Goal: Task Accomplishment & Management: Use online tool/utility

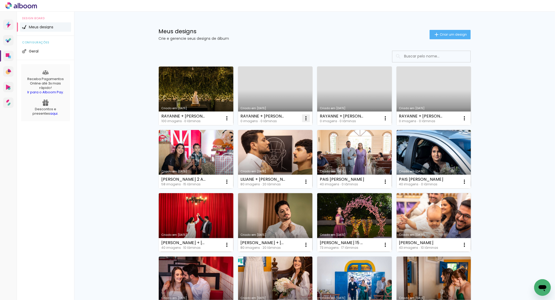
click at [230, 118] on iron-icon at bounding box center [227, 118] width 6 height 6
click at [275, 152] on span "Excluir" at bounding box center [274, 153] width 11 height 4
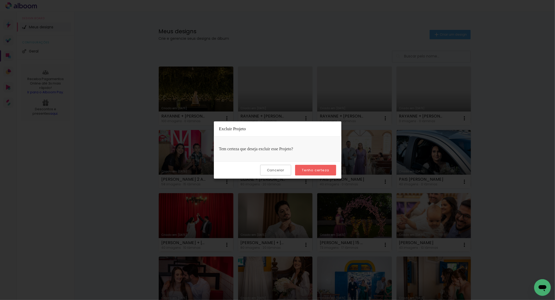
click at [0, 0] on slot "Tenho certeza" at bounding box center [0, 0] width 0 height 0
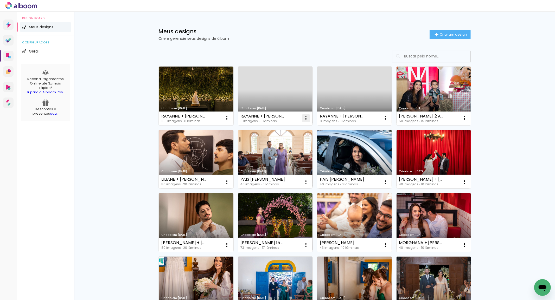
click at [230, 118] on iron-icon at bounding box center [227, 118] width 6 height 6
click at [286, 150] on paper-item "Excluir" at bounding box center [283, 153] width 51 height 10
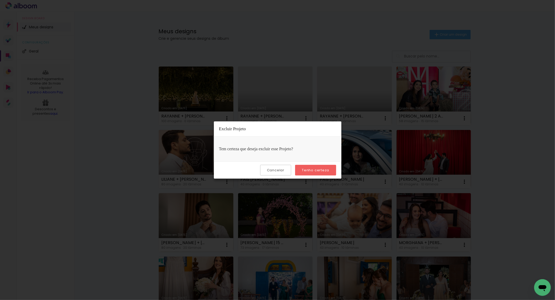
click at [0, 0] on slot "Tenho certeza" at bounding box center [0, 0] width 0 height 0
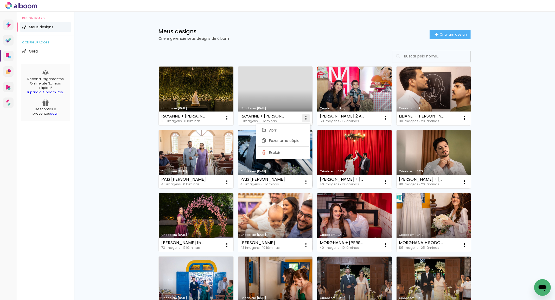
click at [230, 118] on iron-icon at bounding box center [227, 118] width 6 height 6
click at [280, 151] on span "Excluir" at bounding box center [274, 153] width 11 height 4
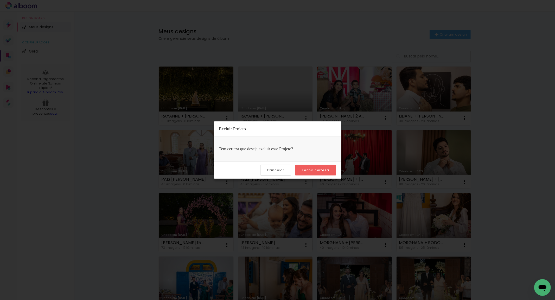
click at [0, 0] on slot "Tenho certeza" at bounding box center [0, 0] width 0 height 0
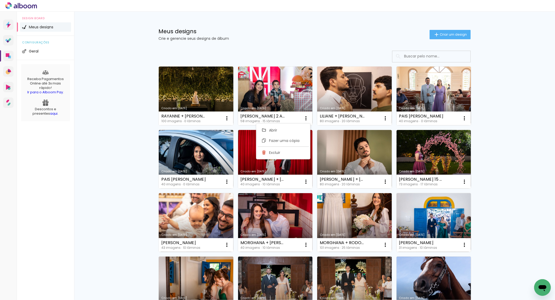
click at [508, 132] on div "Meus designs Crie e gerencie seus designs de álbum Criar um design Criado em 19…" at bounding box center [314, 288] width 481 height 553
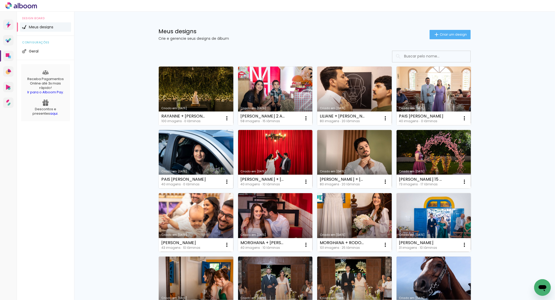
click at [212, 150] on link "Criado em [DATE]" at bounding box center [196, 159] width 75 height 59
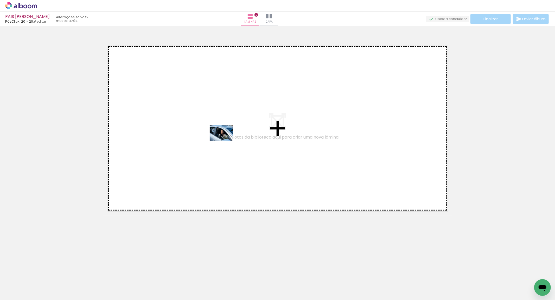
drag, startPoint x: 64, startPoint y: 281, endPoint x: 225, endPoint y: 141, distance: 213.4
click at [225, 141] on quentale-workspace at bounding box center [277, 150] width 555 height 300
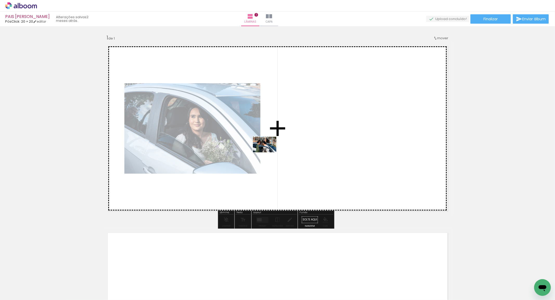
drag, startPoint x: 88, startPoint y: 283, endPoint x: 215, endPoint y: 232, distance: 136.8
click at [269, 152] on quentale-workspace at bounding box center [277, 150] width 555 height 300
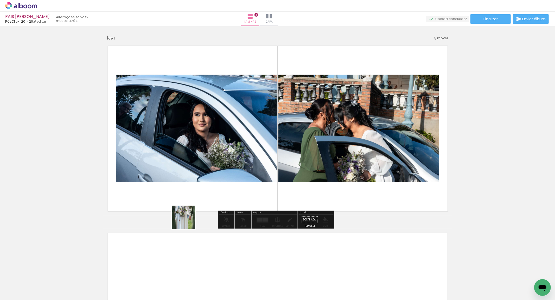
drag, startPoint x: 112, startPoint y: 283, endPoint x: 161, endPoint y: 266, distance: 51.3
click at [268, 141] on quentale-workspace at bounding box center [277, 150] width 555 height 300
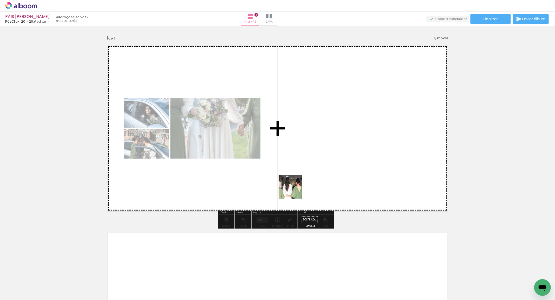
drag, startPoint x: 146, startPoint y: 284, endPoint x: 357, endPoint y: 148, distance: 250.7
click at [357, 148] on quentale-workspace at bounding box center [277, 150] width 555 height 300
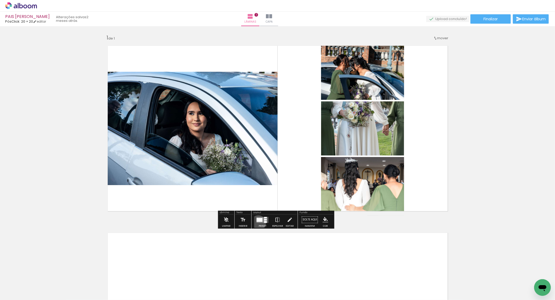
click at [257, 223] on div at bounding box center [263, 220] width 14 height 10
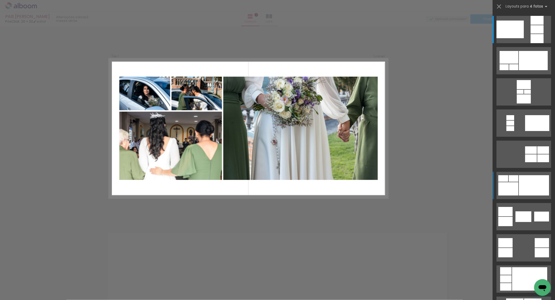
click at [519, 188] on div at bounding box center [534, 185] width 30 height 20
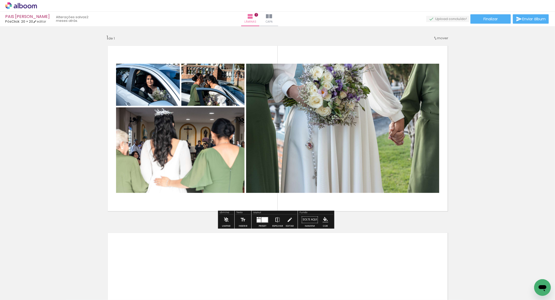
click at [273, 222] on paper-button "Espelhar" at bounding box center [278, 221] width 14 height 13
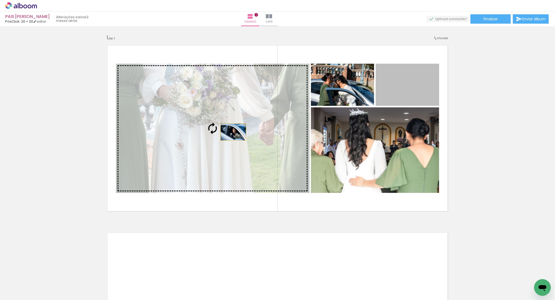
drag, startPoint x: 412, startPoint y: 92, endPoint x: 231, endPoint y: 132, distance: 185.7
click at [0, 0] on slot at bounding box center [0, 0] width 0 height 0
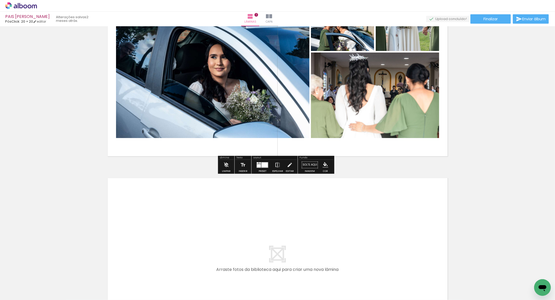
scroll to position [58, 0]
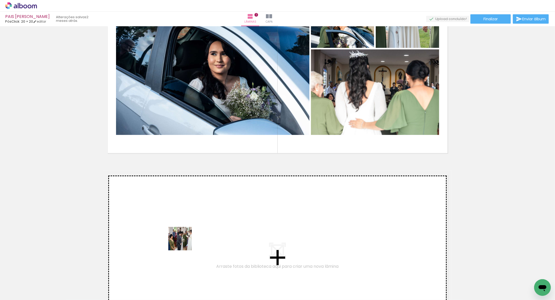
drag, startPoint x: 181, startPoint y: 256, endPoint x: 189, endPoint y: 226, distance: 30.9
click at [189, 226] on quentale-workspace at bounding box center [277, 150] width 555 height 300
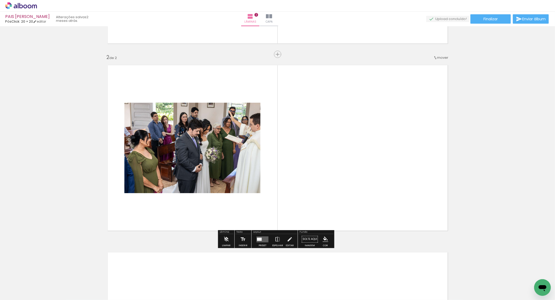
scroll to position [169, 0]
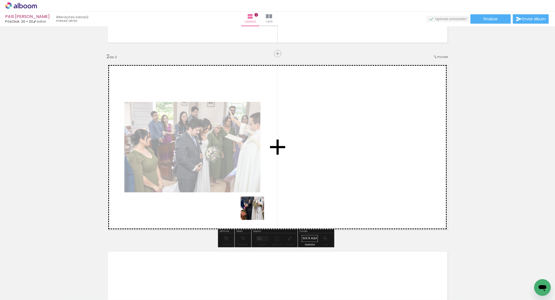
drag, startPoint x: 208, startPoint y: 282, endPoint x: 291, endPoint y: 231, distance: 97.1
click at [289, 186] on quentale-workspace at bounding box center [277, 150] width 555 height 300
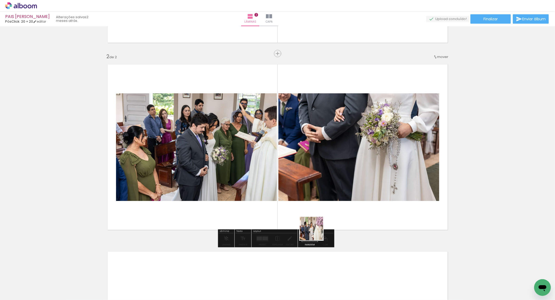
drag, startPoint x: 301, startPoint y: 246, endPoint x: 365, endPoint y: 176, distance: 94.7
click at [365, 176] on quentale-workspace at bounding box center [277, 150] width 555 height 300
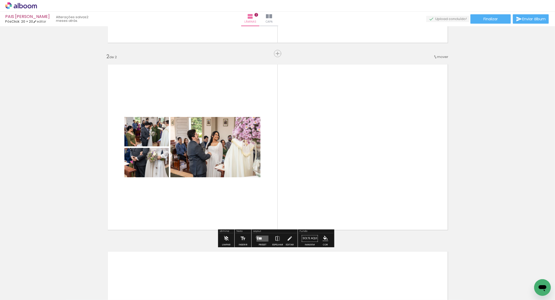
click at [257, 238] on div at bounding box center [257, 238] width 1 height 1
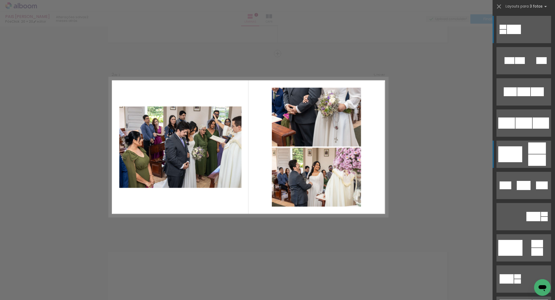
click at [506, 29] on div at bounding box center [503, 27] width 7 height 4
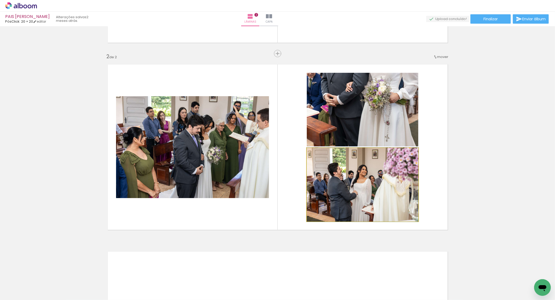
drag, startPoint x: 371, startPoint y: 179, endPoint x: 238, endPoint y: 139, distance: 138.1
click at [0, 0] on slot at bounding box center [0, 0] width 0 height 0
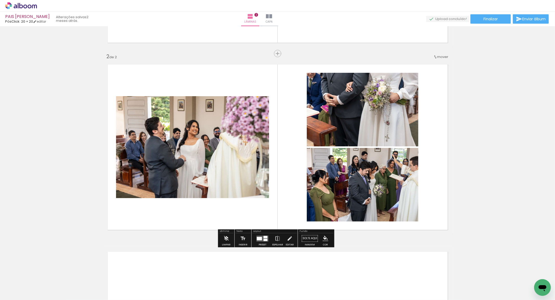
scroll to position [198, 0]
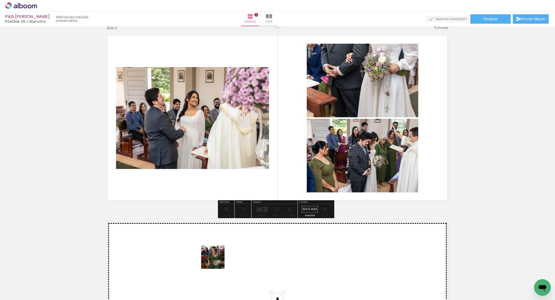
drag, startPoint x: 217, startPoint y: 263, endPoint x: 272, endPoint y: 281, distance: 57.4
click at [210, 250] on quentale-workspace at bounding box center [277, 150] width 555 height 300
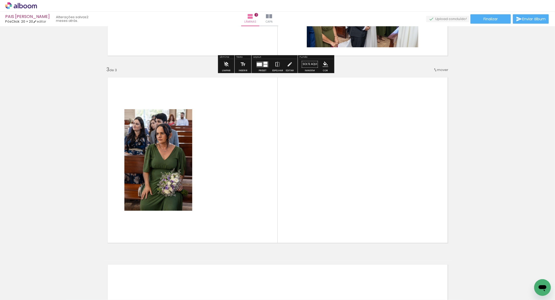
scroll to position [356, 0]
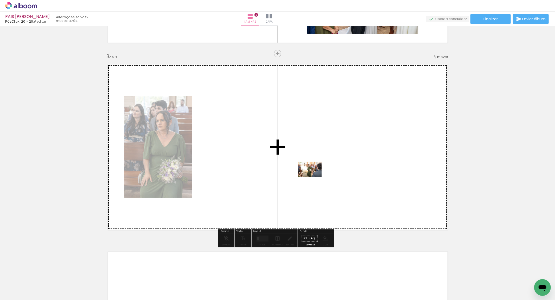
drag, startPoint x: 287, startPoint y: 262, endPoint x: 371, endPoint y: 241, distance: 86.7
click at [314, 176] on quentale-workspace at bounding box center [277, 150] width 555 height 300
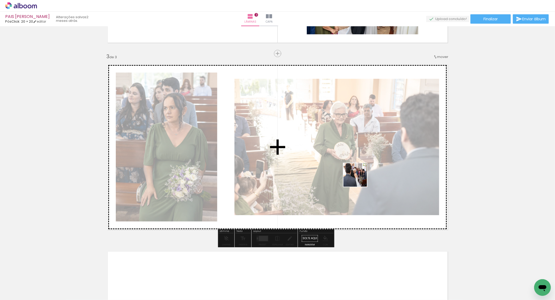
drag, startPoint x: 331, startPoint y: 260, endPoint x: 361, endPoint y: 254, distance: 30.7
click at [361, 171] on quentale-workspace at bounding box center [277, 150] width 555 height 300
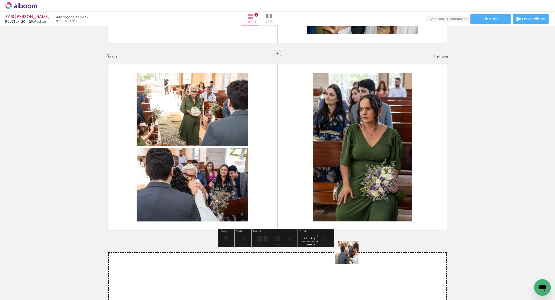
drag, startPoint x: 351, startPoint y: 257, endPoint x: 374, endPoint y: 165, distance: 94.7
click at [374, 165] on quentale-workspace at bounding box center [277, 150] width 555 height 300
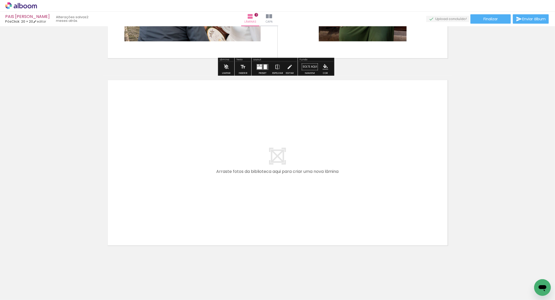
scroll to position [528, 0]
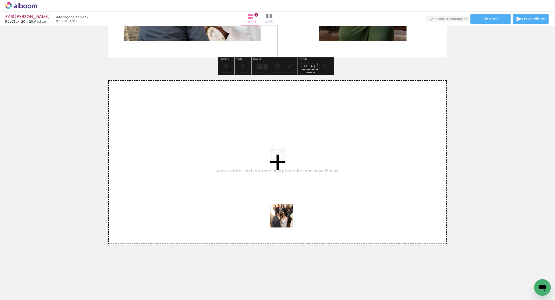
drag, startPoint x: 317, startPoint y: 243, endPoint x: 367, endPoint y: 259, distance: 52.8
click at [214, 172] on quentale-workspace at bounding box center [277, 150] width 555 height 300
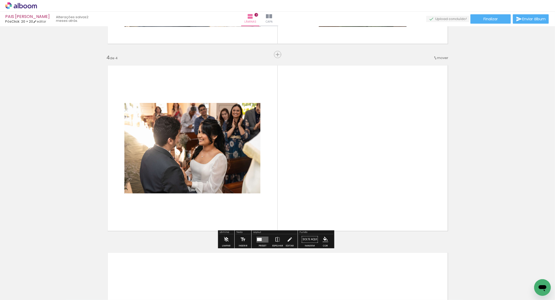
scroll to position [543, 0]
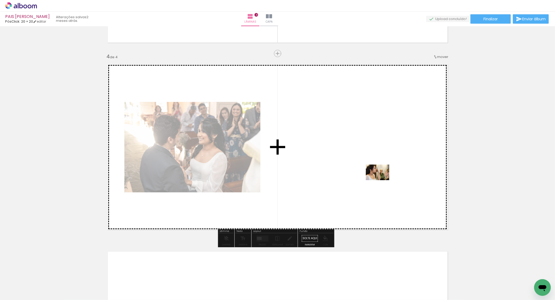
drag, startPoint x: 515, startPoint y: 284, endPoint x: 405, endPoint y: 208, distance: 133.5
click at [381, 180] on quentale-workspace at bounding box center [277, 150] width 555 height 300
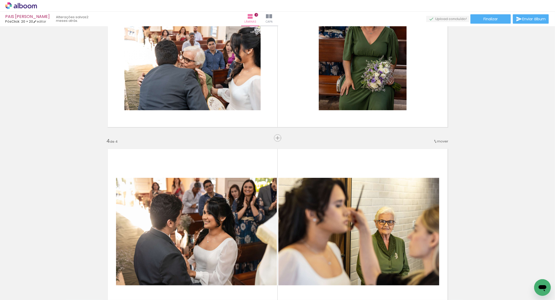
scroll to position [0, 197]
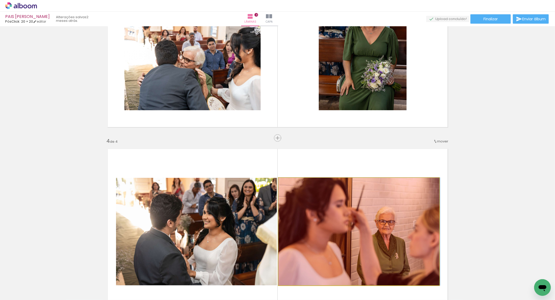
drag, startPoint x: 370, startPoint y: 224, endPoint x: 436, endPoint y: 263, distance: 76.6
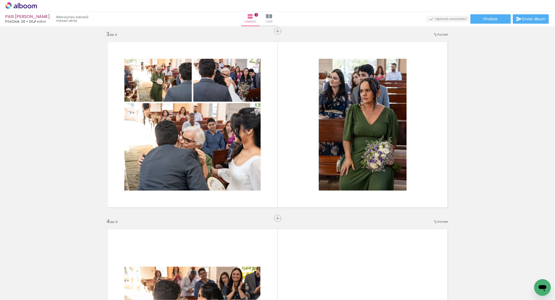
scroll to position [339, 0]
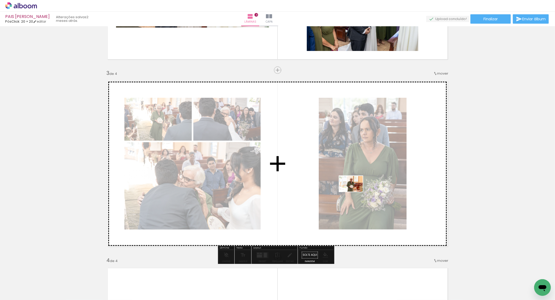
drag, startPoint x: 401, startPoint y: 271, endPoint x: 451, endPoint y: 300, distance: 57.0
click at [355, 190] on quentale-workspace at bounding box center [277, 150] width 555 height 300
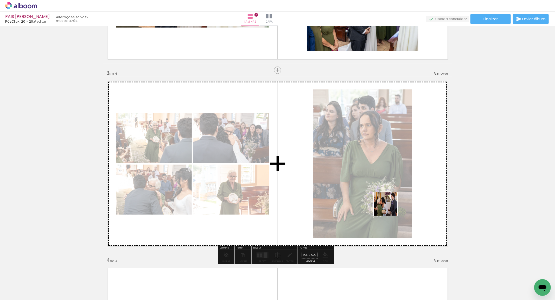
drag, startPoint x: 438, startPoint y: 285, endPoint x: 377, endPoint y: 188, distance: 115.4
click at [377, 188] on quentale-workspace at bounding box center [277, 150] width 555 height 300
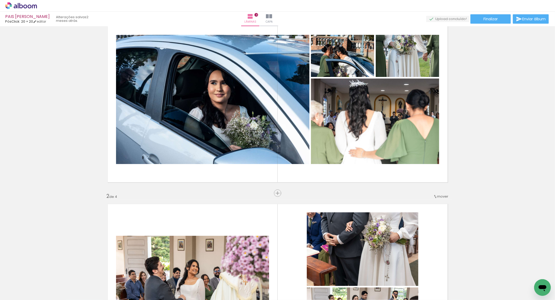
scroll to position [0, 0]
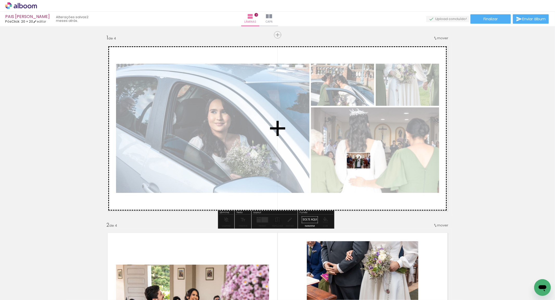
drag, startPoint x: 354, startPoint y: 258, endPoint x: 364, endPoint y: 160, distance: 98.7
click at [364, 160] on quentale-workspace at bounding box center [277, 150] width 555 height 300
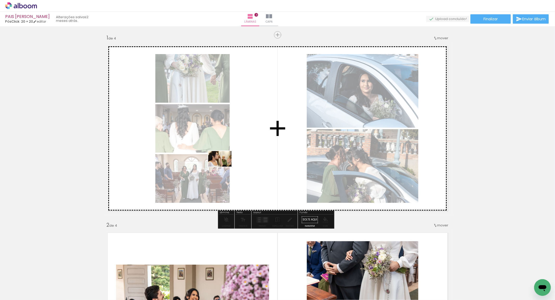
drag, startPoint x: 320, startPoint y: 283, endPoint x: 366, endPoint y: 259, distance: 51.8
click at [222, 165] on quentale-workspace at bounding box center [277, 150] width 555 height 300
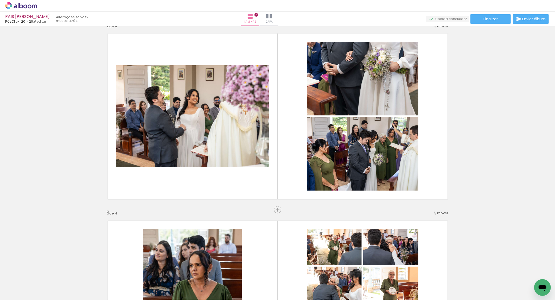
scroll to position [201, 0]
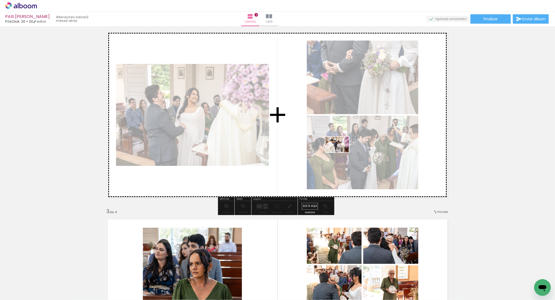
drag, startPoint x: 370, startPoint y: 241, endPoint x: 372, endPoint y: 177, distance: 63.5
click at [341, 150] on quentale-workspace at bounding box center [277, 150] width 555 height 300
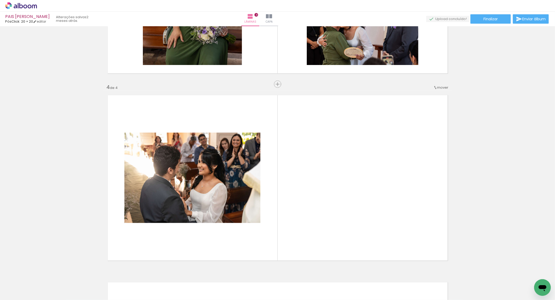
scroll to position [513, 0]
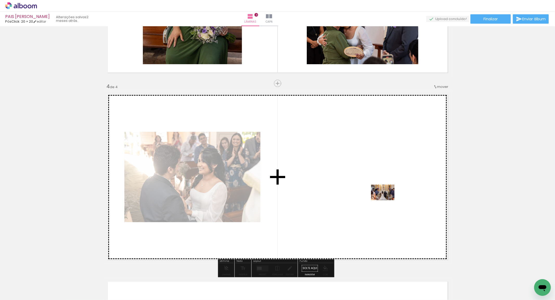
drag, startPoint x: 467, startPoint y: 289, endPoint x: 394, endPoint y: 252, distance: 81.6
click at [380, 191] on quentale-workspace at bounding box center [277, 150] width 555 height 300
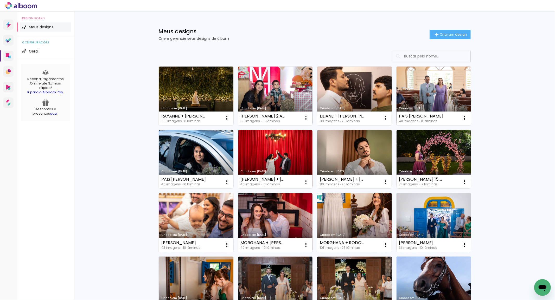
click at [416, 90] on link "Criado em [DATE]" at bounding box center [434, 96] width 75 height 59
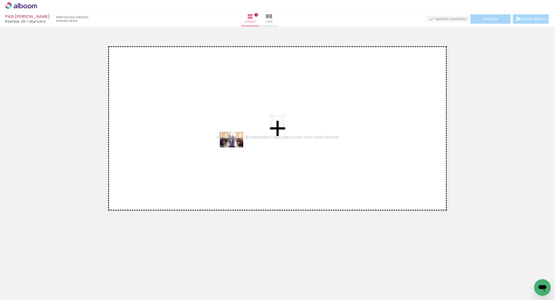
drag, startPoint x: 58, startPoint y: 285, endPoint x: 236, endPoint y: 148, distance: 224.5
click at [236, 148] on quentale-workspace at bounding box center [277, 150] width 555 height 300
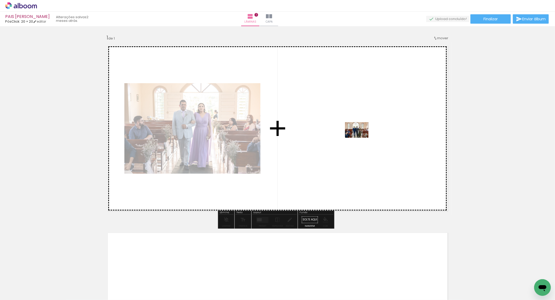
drag, startPoint x: 87, startPoint y: 284, endPoint x: 361, endPoint y: 138, distance: 310.6
click at [361, 138] on quentale-workspace at bounding box center [277, 150] width 555 height 300
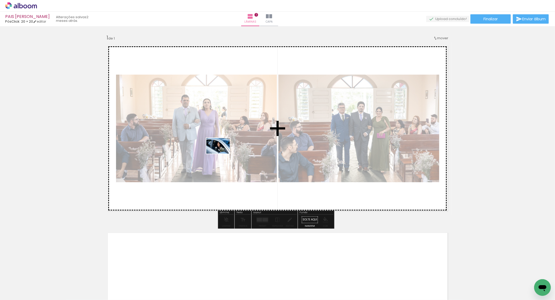
drag, startPoint x: 118, startPoint y: 275, endPoint x: 171, endPoint y: 290, distance: 55.5
click at [230, 147] on quentale-workspace at bounding box center [277, 150] width 555 height 300
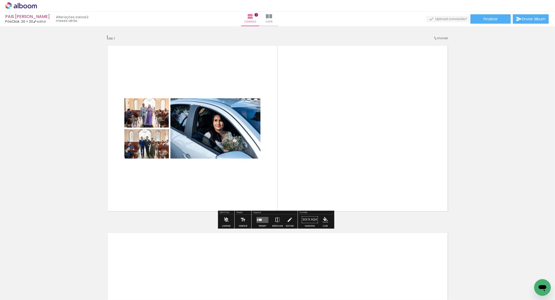
scroll to position [154, 0]
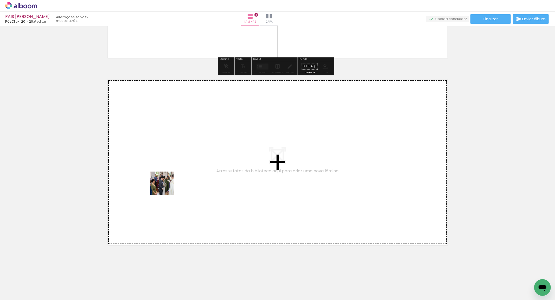
drag, startPoint x: 138, startPoint y: 279, endPoint x: 173, endPoint y: 160, distance: 124.4
click at [173, 160] on quentale-workspace at bounding box center [277, 150] width 555 height 300
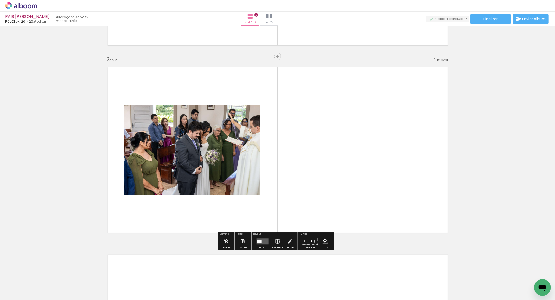
scroll to position [169, 0]
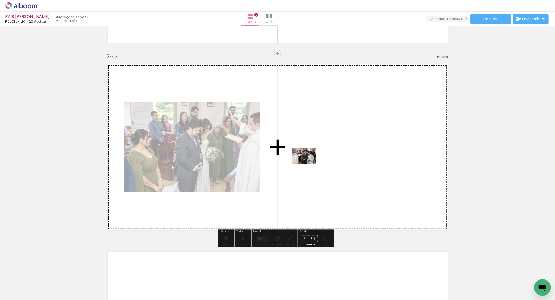
drag, startPoint x: 188, startPoint y: 267, endPoint x: 230, endPoint y: 256, distance: 42.9
click at [308, 163] on quentale-workspace at bounding box center [277, 150] width 555 height 300
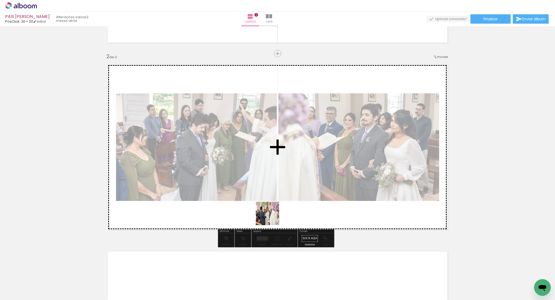
drag, startPoint x: 199, startPoint y: 282, endPoint x: 326, endPoint y: 212, distance: 144.4
click at [344, 163] on quentale-workspace at bounding box center [277, 150] width 555 height 300
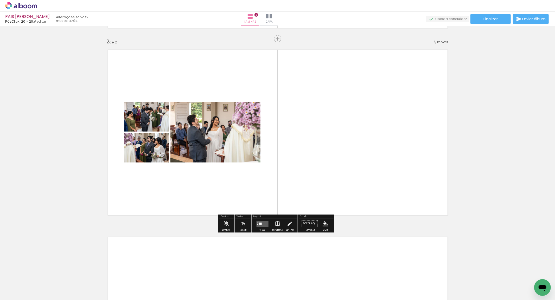
scroll to position [198, 0]
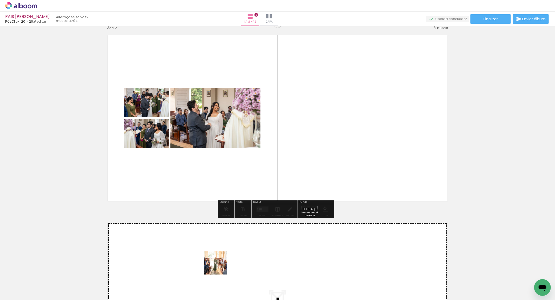
drag, startPoint x: 221, startPoint y: 271, endPoint x: 246, endPoint y: 277, distance: 26.4
click at [208, 248] on quentale-workspace at bounding box center [277, 150] width 555 height 300
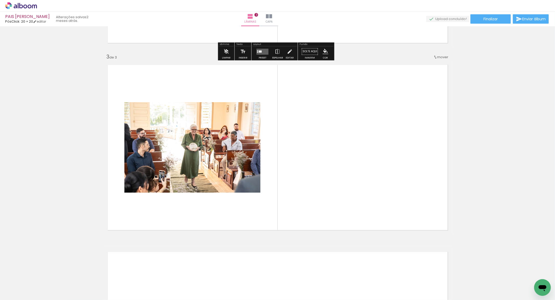
scroll to position [356, 0]
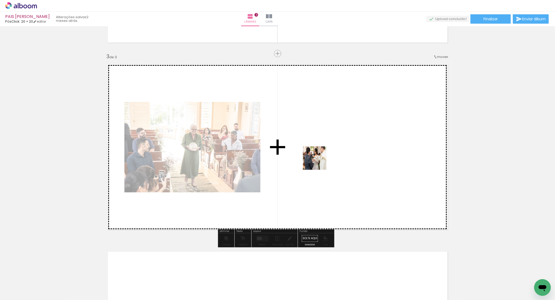
drag, startPoint x: 306, startPoint y: 183, endPoint x: 308, endPoint y: 219, distance: 35.9
click at [331, 142] on quentale-workspace at bounding box center [277, 150] width 555 height 300
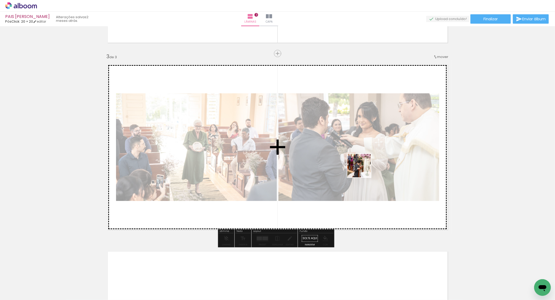
drag, startPoint x: 322, startPoint y: 241, endPoint x: 327, endPoint y: 270, distance: 29.3
click at [364, 169] on quentale-workspace at bounding box center [277, 150] width 555 height 300
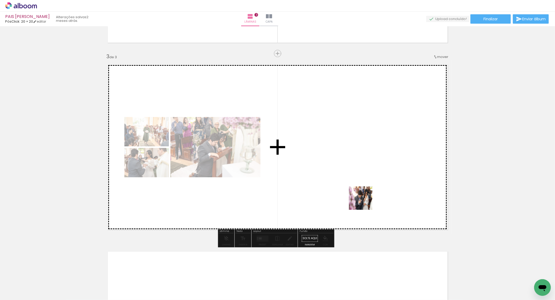
drag, startPoint x: 328, startPoint y: 269, endPoint x: 381, endPoint y: 172, distance: 110.2
click at [381, 172] on quentale-workspace at bounding box center [277, 150] width 555 height 300
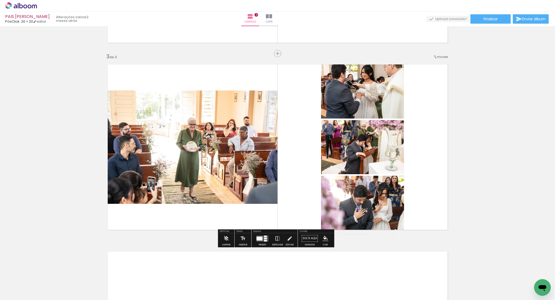
scroll to position [385, 0]
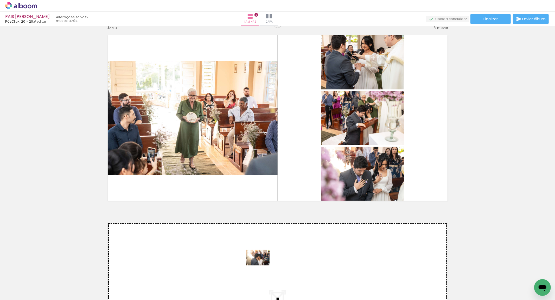
drag, startPoint x: 312, startPoint y: 277, endPoint x: 389, endPoint y: 300, distance: 80.0
click at [252, 254] on quentale-workspace at bounding box center [277, 150] width 555 height 300
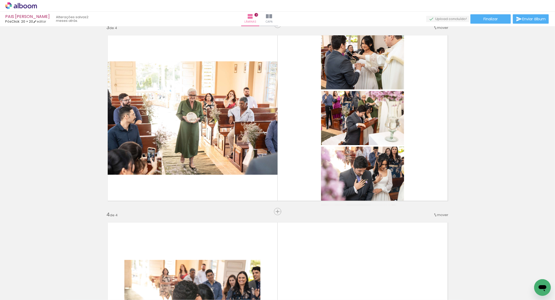
scroll to position [543, 0]
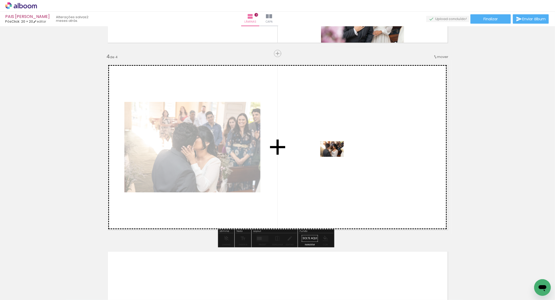
drag, startPoint x: 373, startPoint y: 280, endPoint x: 335, endPoint y: 152, distance: 133.0
click at [335, 152] on quentale-workspace at bounding box center [277, 150] width 555 height 300
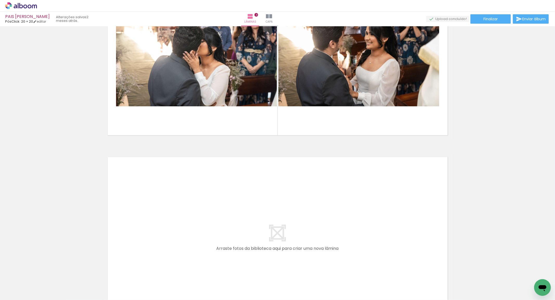
scroll to position [639, 0]
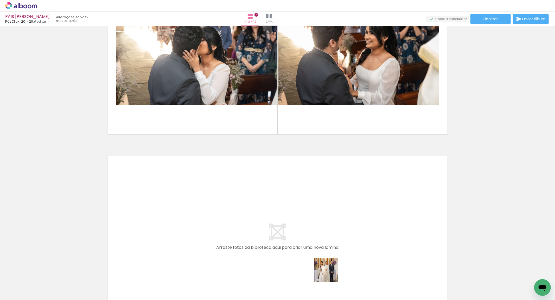
drag, startPoint x: 330, startPoint y: 274, endPoint x: 349, endPoint y: 277, distance: 19.4
click at [243, 222] on quentale-workspace at bounding box center [277, 150] width 555 height 300
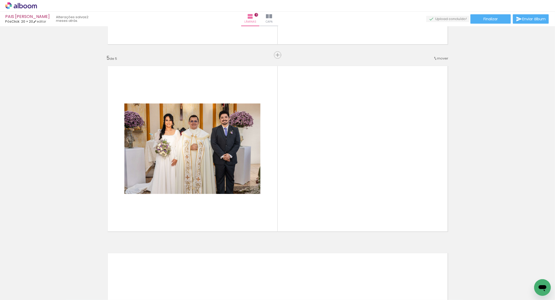
scroll to position [731, 0]
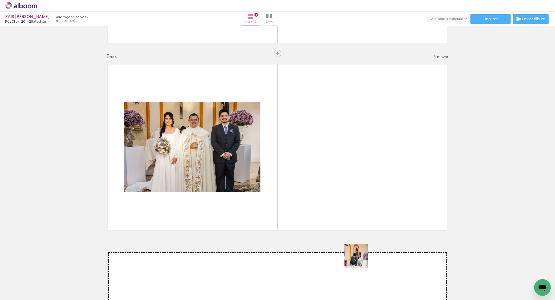
drag, startPoint x: 360, startPoint y: 260, endPoint x: 398, endPoint y: 240, distance: 42.5
click at [343, 154] on quentale-workspace at bounding box center [277, 150] width 555 height 300
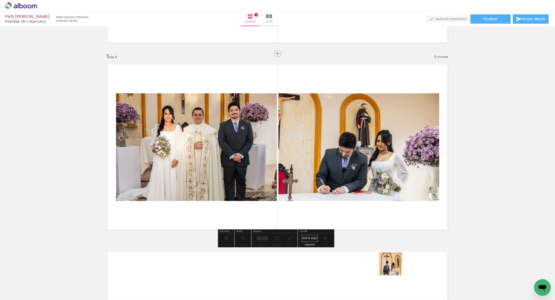
drag, startPoint x: 395, startPoint y: 268, endPoint x: 399, endPoint y: 253, distance: 16.2
click at [397, 181] on quentale-workspace at bounding box center [277, 150] width 555 height 300
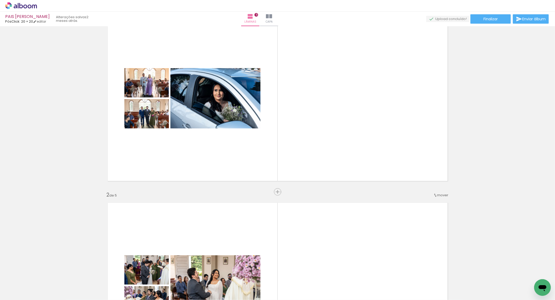
scroll to position [24, 0]
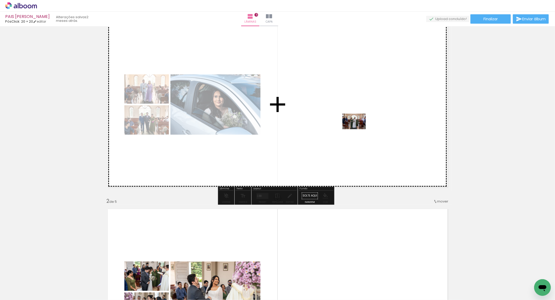
drag, startPoint x: 259, startPoint y: 259, endPoint x: 292, endPoint y: 236, distance: 40.2
click at [361, 126] on quentale-workspace at bounding box center [277, 150] width 555 height 300
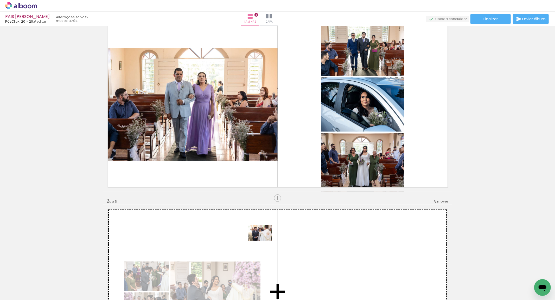
drag, startPoint x: 269, startPoint y: 276, endPoint x: 264, endPoint y: 241, distance: 35.7
click at [264, 241] on quentale-workspace at bounding box center [277, 150] width 555 height 300
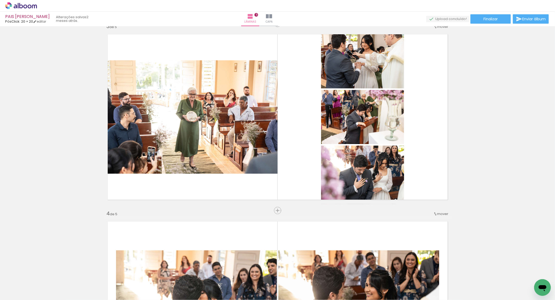
scroll to position [402, 0]
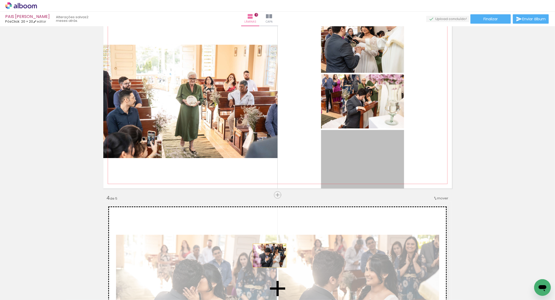
drag, startPoint x: 365, startPoint y: 154, endPoint x: 368, endPoint y: 155, distance: 4.0
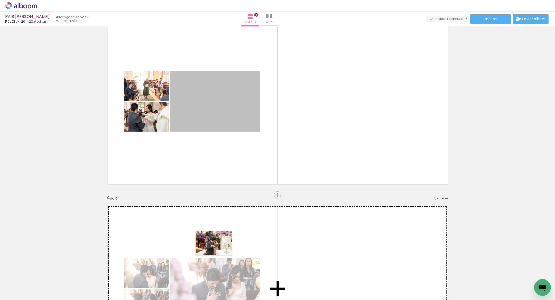
drag, startPoint x: 223, startPoint y: 107, endPoint x: 212, endPoint y: 243, distance: 136.8
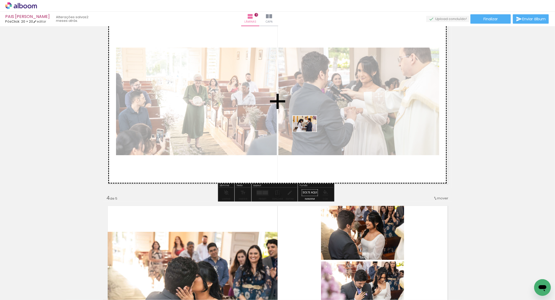
drag, startPoint x: 295, startPoint y: 272, endPoint x: 325, endPoint y: 251, distance: 37.0
click at [314, 108] on quentale-workspace at bounding box center [277, 150] width 555 height 300
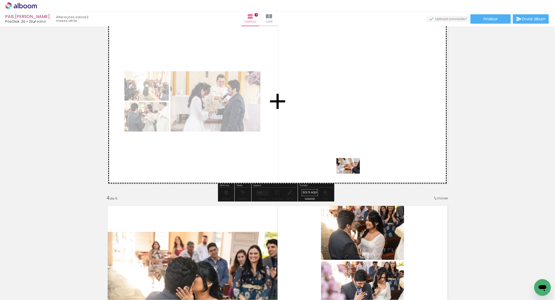
drag, startPoint x: 324, startPoint y: 279, endPoint x: 360, endPoint y: 281, distance: 36.5
click at [361, 144] on quentale-workspace at bounding box center [277, 150] width 555 height 300
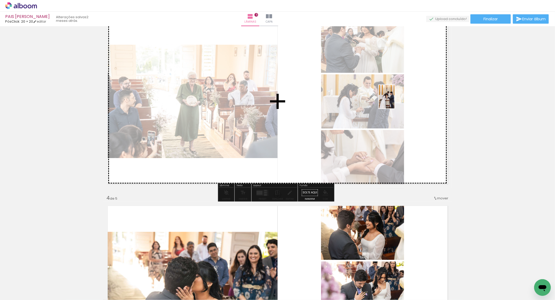
drag, startPoint x: 353, startPoint y: 287, endPoint x: 395, endPoint y: 107, distance: 184.8
click at [395, 107] on quentale-workspace at bounding box center [277, 150] width 555 height 300
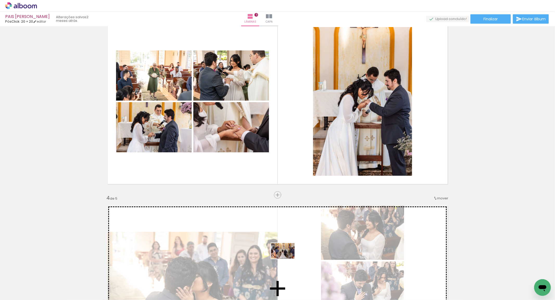
drag, startPoint x: 374, startPoint y: 282, endPoint x: 282, endPoint y: 260, distance: 95.2
click at [282, 260] on quentale-workspace at bounding box center [277, 150] width 555 height 300
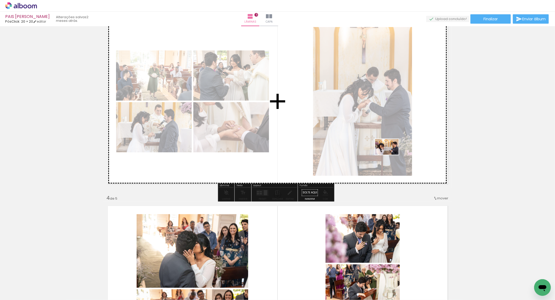
drag, startPoint x: 408, startPoint y: 267, endPoint x: 305, endPoint y: 237, distance: 107.2
click at [390, 147] on quentale-workspace at bounding box center [277, 150] width 555 height 300
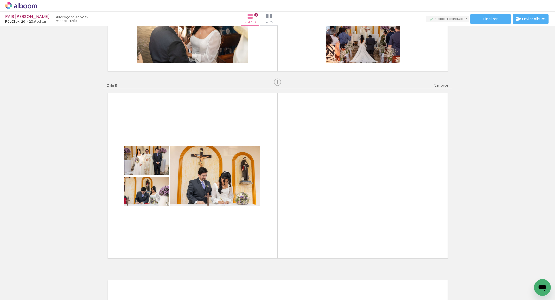
scroll to position [716, 0]
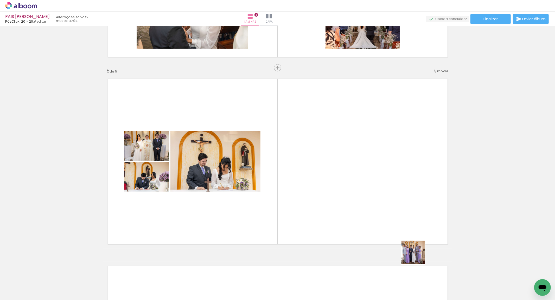
drag, startPoint x: 444, startPoint y: 285, endPoint x: 459, endPoint y: 280, distance: 16.0
click at [344, 173] on quentale-workspace at bounding box center [277, 150] width 555 height 300
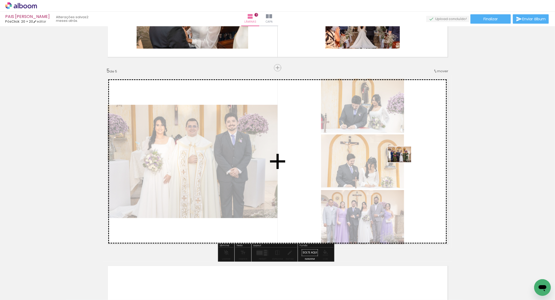
drag, startPoint x: 457, startPoint y: 269, endPoint x: 403, endPoint y: 162, distance: 119.9
click at [403, 162] on quentale-workspace at bounding box center [277, 150] width 555 height 300
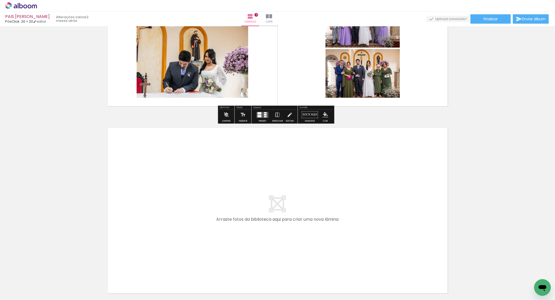
scroll to position [857, 0]
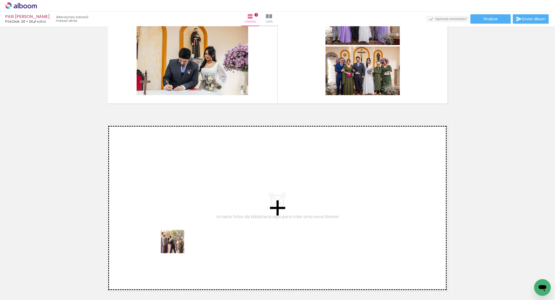
drag, startPoint x: 176, startPoint y: 246, endPoint x: 203, endPoint y: 268, distance: 34.8
click at [180, 209] on quentale-workspace at bounding box center [277, 150] width 555 height 300
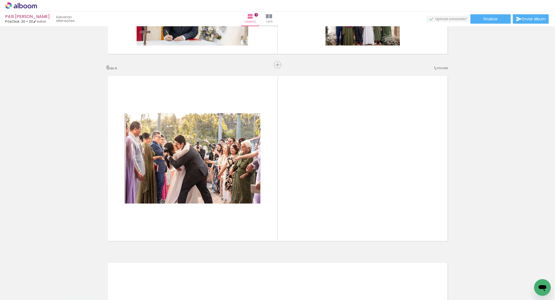
scroll to position [918, 0]
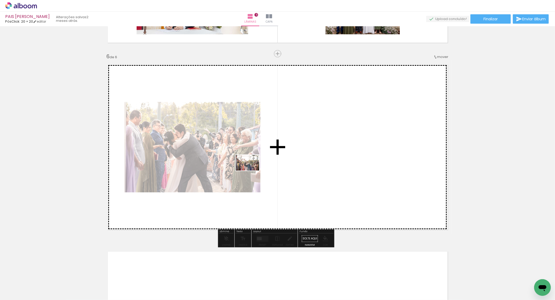
drag, startPoint x: 206, startPoint y: 282, endPoint x: 375, endPoint y: 284, distance: 169.4
click at [257, 161] on quentale-workspace at bounding box center [277, 150] width 555 height 300
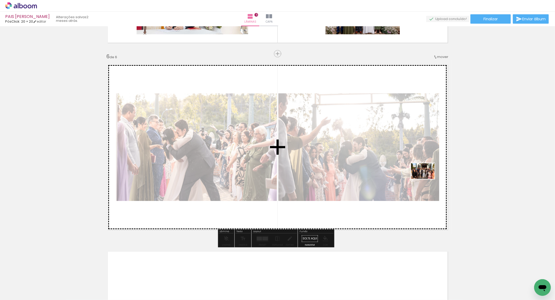
drag, startPoint x: 498, startPoint y: 283, endPoint x: 386, endPoint y: 266, distance: 113.1
click at [424, 175] on quentale-workspace at bounding box center [277, 150] width 555 height 300
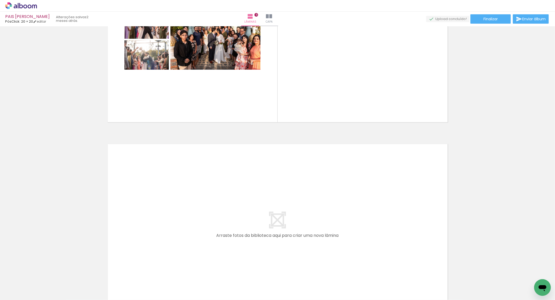
scroll to position [1050, 0]
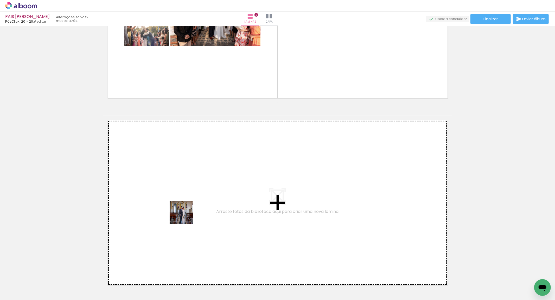
drag, startPoint x: 183, startPoint y: 248, endPoint x: 190, endPoint y: 207, distance: 41.7
click at [190, 207] on quentale-workspace at bounding box center [277, 150] width 555 height 300
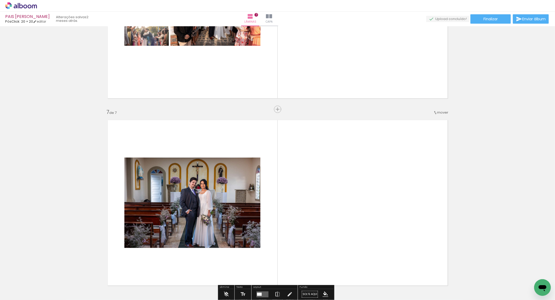
scroll to position [1105, 0]
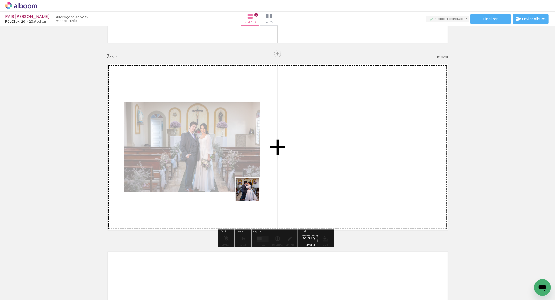
drag, startPoint x: 226, startPoint y: 241, endPoint x: 264, endPoint y: 269, distance: 48.0
click at [275, 164] on quentale-workspace at bounding box center [277, 150] width 555 height 300
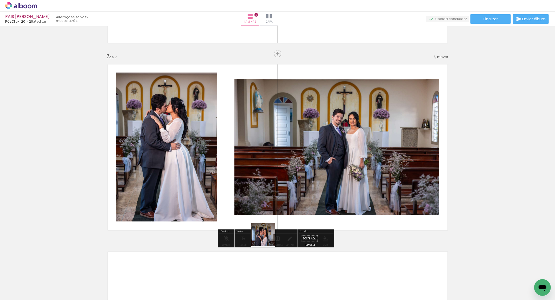
drag, startPoint x: 254, startPoint y: 270, endPoint x: 297, endPoint y: 279, distance: 44.1
click at [327, 167] on quentale-workspace at bounding box center [277, 150] width 555 height 300
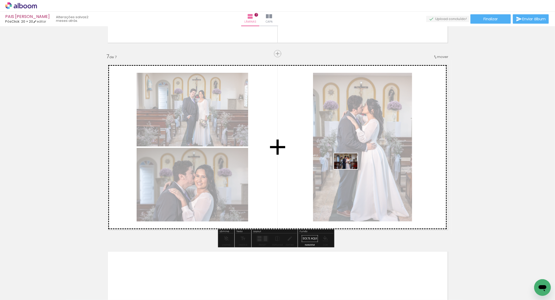
drag, startPoint x: 278, startPoint y: 283, endPoint x: 313, endPoint y: 284, distance: 35.4
click at [351, 169] on quentale-workspace at bounding box center [277, 150] width 555 height 300
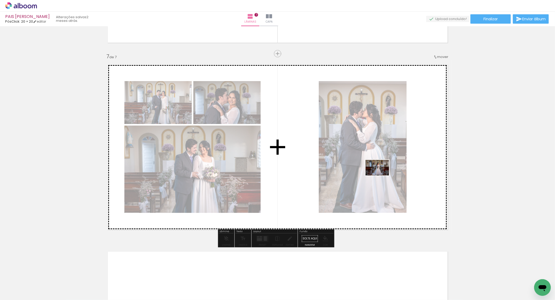
drag, startPoint x: 305, startPoint y: 282, endPoint x: 396, endPoint y: 163, distance: 149.9
click at [396, 163] on quentale-workspace at bounding box center [277, 150] width 555 height 300
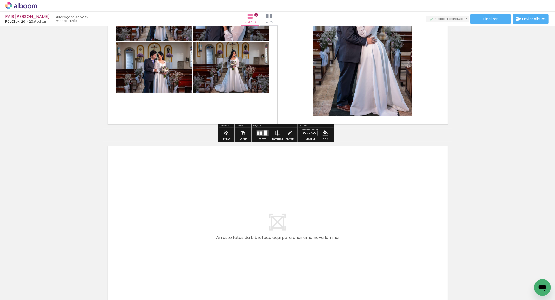
scroll to position [1252, 0]
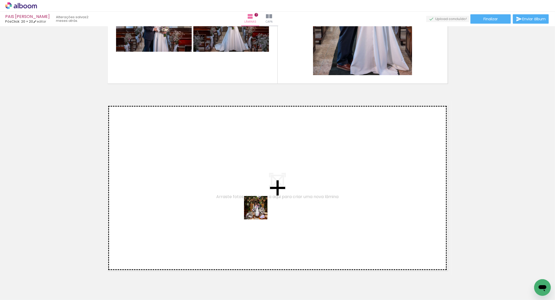
drag, startPoint x: 332, startPoint y: 285, endPoint x: 255, endPoint y: 204, distance: 112.1
click at [255, 204] on quentale-workspace at bounding box center [277, 150] width 555 height 300
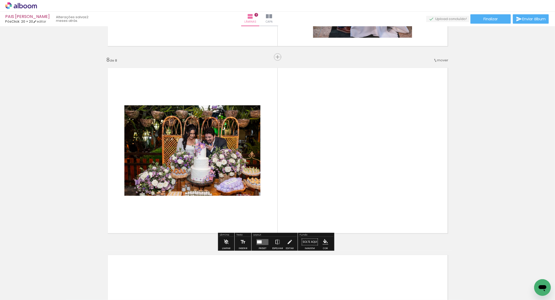
scroll to position [1293, 0]
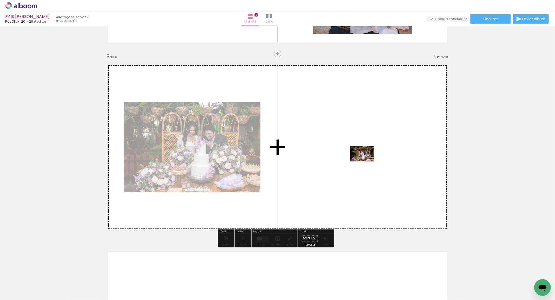
drag, startPoint x: 365, startPoint y: 280, endPoint x: 367, endPoint y: 159, distance: 121.0
click at [367, 159] on quentale-workspace at bounding box center [277, 150] width 555 height 300
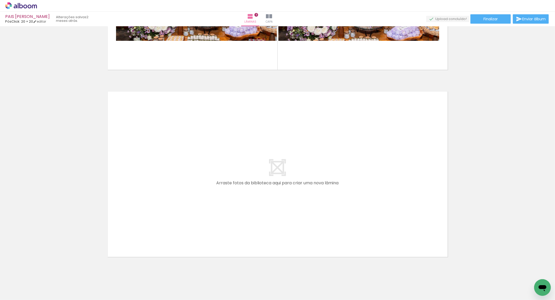
scroll to position [1455, 0]
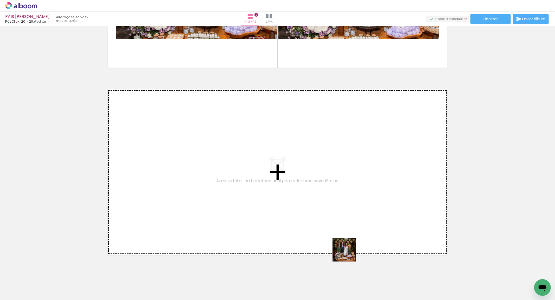
drag, startPoint x: 348, startPoint y: 254, endPoint x: 412, endPoint y: 271, distance: 66.0
click at [223, 157] on quentale-workspace at bounding box center [277, 150] width 555 height 300
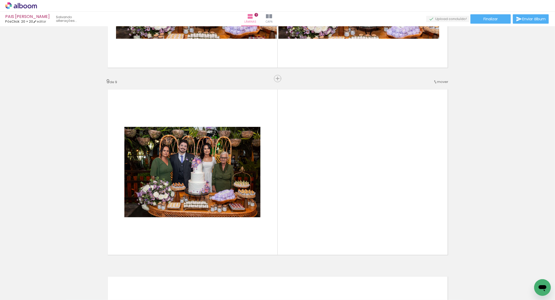
scroll to position [1480, 0]
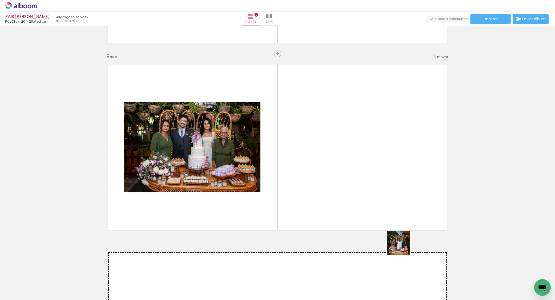
drag, startPoint x: 412, startPoint y: 266, endPoint x: 430, endPoint y: 240, distance: 32.0
click at [373, 156] on quentale-workspace at bounding box center [277, 150] width 555 height 300
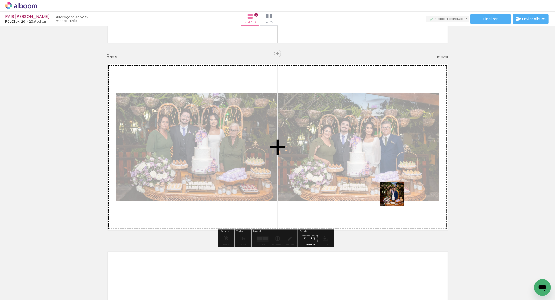
drag, startPoint x: 447, startPoint y: 275, endPoint x: 451, endPoint y: 210, distance: 65.4
click at [366, 126] on quentale-workspace at bounding box center [277, 150] width 555 height 300
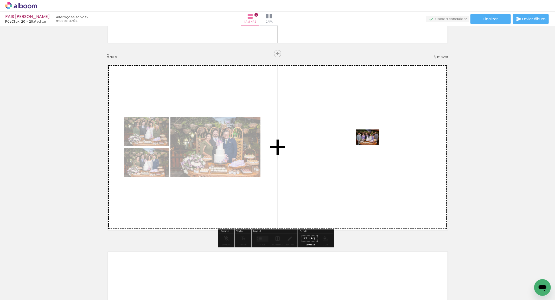
drag, startPoint x: 468, startPoint y: 281, endPoint x: 372, endPoint y: 145, distance: 166.3
click at [372, 145] on quentale-workspace at bounding box center [277, 150] width 555 height 300
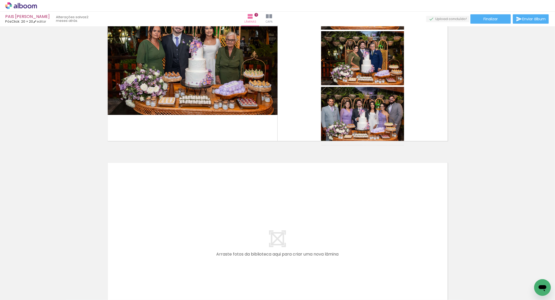
scroll to position [1584, 0]
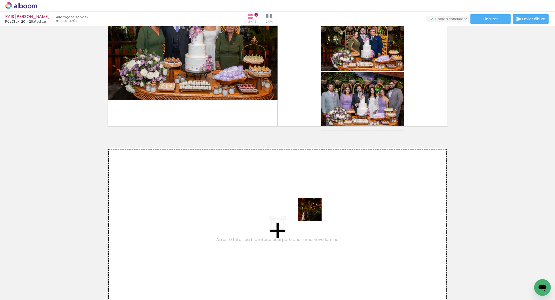
drag, startPoint x: 498, startPoint y: 276, endPoint x: 507, endPoint y: 275, distance: 9.9
click at [288, 205] on quentale-workspace at bounding box center [277, 150] width 555 height 300
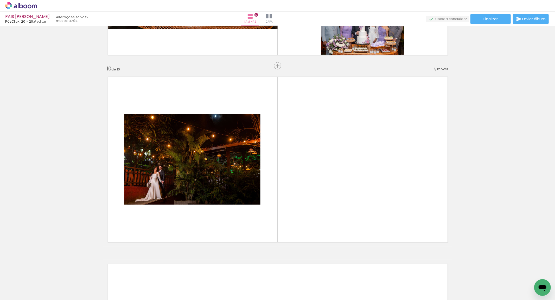
scroll to position [1668, 0]
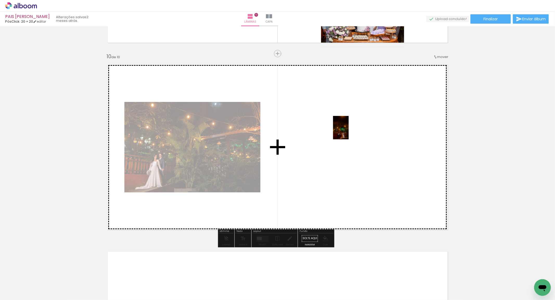
drag, startPoint x: 529, startPoint y: 276, endPoint x: 391, endPoint y: 226, distance: 146.7
click at [348, 131] on quentale-workspace at bounding box center [277, 150] width 555 height 300
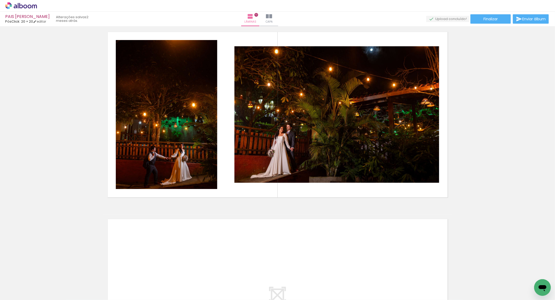
scroll to position [1746, 0]
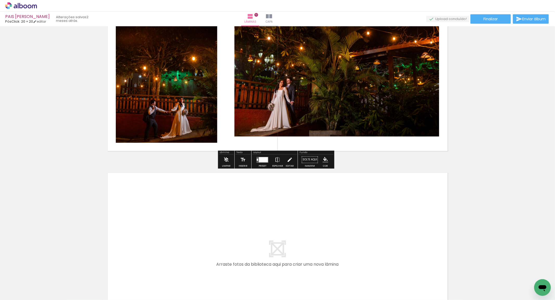
drag, startPoint x: 275, startPoint y: 160, endPoint x: 290, endPoint y: 160, distance: 14.8
click at [275, 160] on iron-icon at bounding box center [278, 160] width 6 height 10
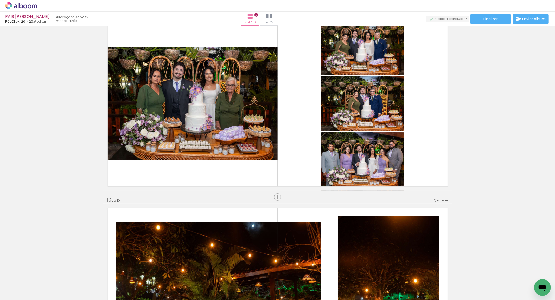
scroll to position [1505, 0]
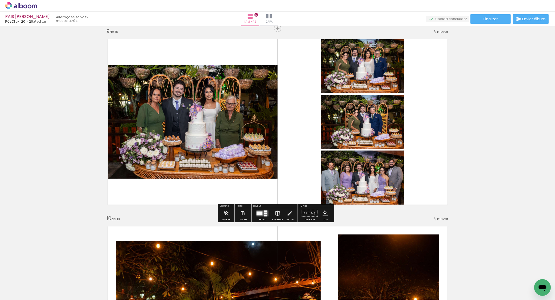
click at [261, 213] on div at bounding box center [260, 214] width 6 height 4
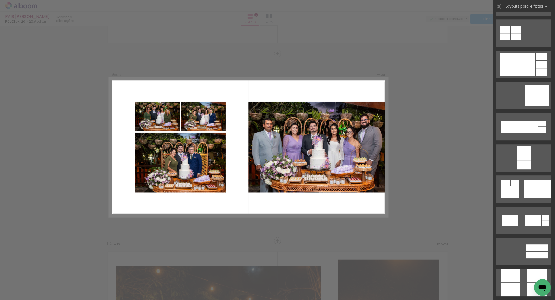
scroll to position [1243, 0]
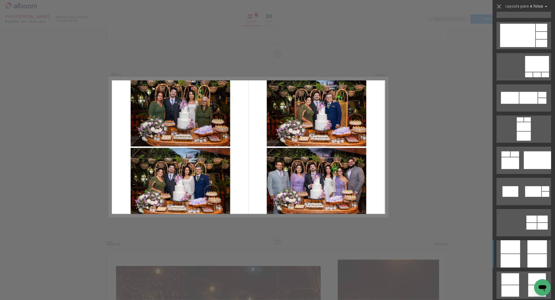
click at [508, 248] on div at bounding box center [511, 246] width 20 height 13
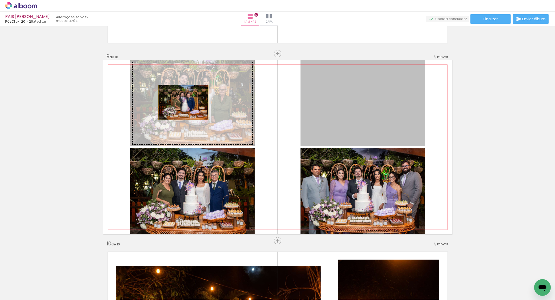
drag, startPoint x: 373, startPoint y: 120, endPoint x: 181, endPoint y: 102, distance: 192.9
click at [0, 0] on slot at bounding box center [0, 0] width 0 height 0
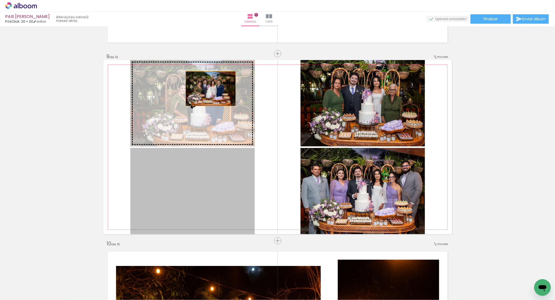
drag, startPoint x: 208, startPoint y: 113, endPoint x: 208, endPoint y: 88, distance: 24.2
click at [0, 0] on slot at bounding box center [0, 0] width 0 height 0
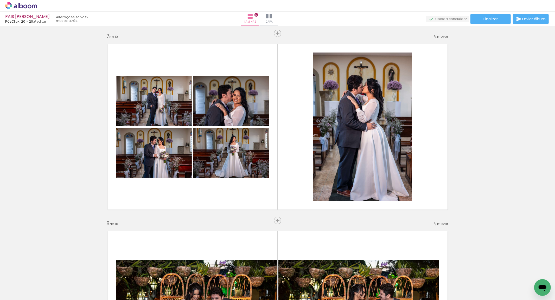
scroll to position [1114, 0]
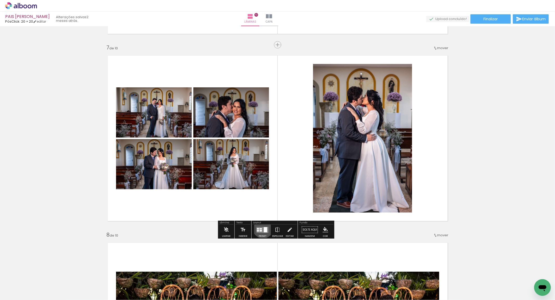
click at [262, 228] on quentale-layouter at bounding box center [263, 230] width 12 height 6
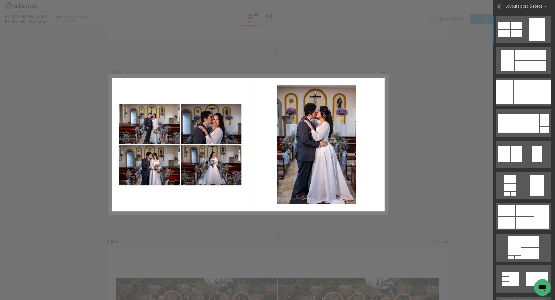
scroll to position [1105, 0]
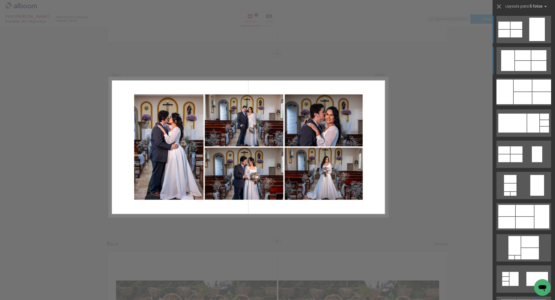
click at [517, 60] on div at bounding box center [523, 55] width 16 height 10
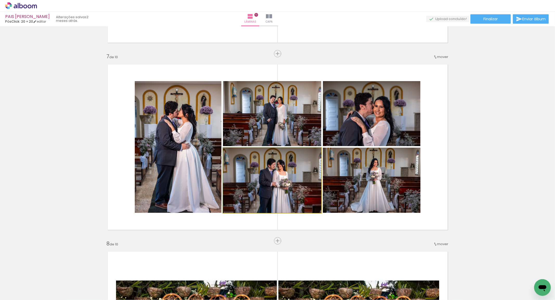
drag, startPoint x: 308, startPoint y: 176, endPoint x: 296, endPoint y: 176, distance: 12.0
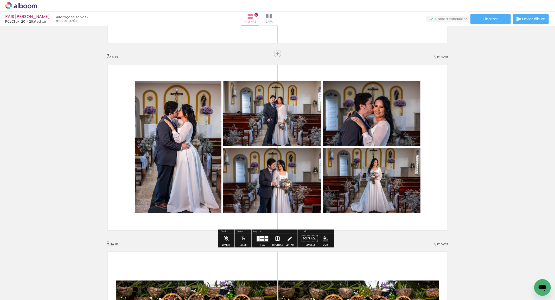
click at [276, 238] on iron-icon at bounding box center [278, 238] width 6 height 10
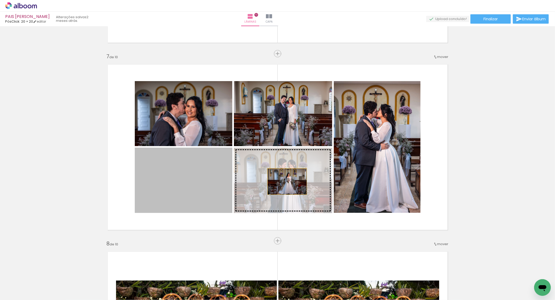
drag, startPoint x: 198, startPoint y: 178, endPoint x: 297, endPoint y: 181, distance: 98.7
click at [0, 0] on slot at bounding box center [0, 0] width 0 height 0
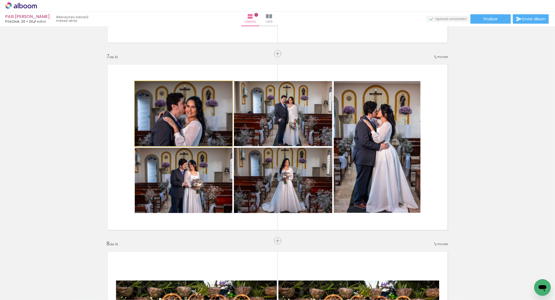
drag, startPoint x: 205, startPoint y: 124, endPoint x: 301, endPoint y: 132, distance: 96.3
click at [0, 0] on slot at bounding box center [0, 0] width 0 height 0
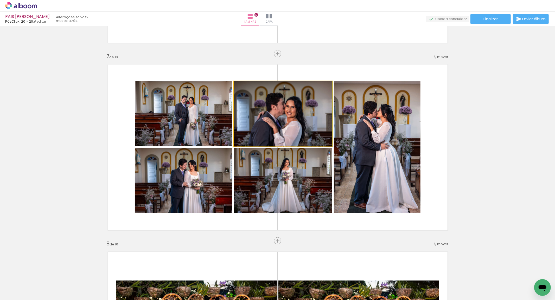
drag, startPoint x: 308, startPoint y: 130, endPoint x: 331, endPoint y: 131, distance: 22.9
click at [0, 0] on slot at bounding box center [0, 0] width 0 height 0
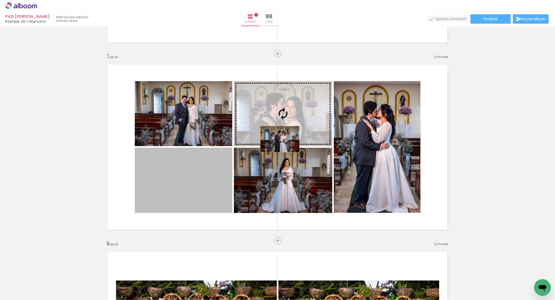
drag, startPoint x: 206, startPoint y: 181, endPoint x: 296, endPoint y: 126, distance: 105.5
click at [0, 0] on slot at bounding box center [0, 0] width 0 height 0
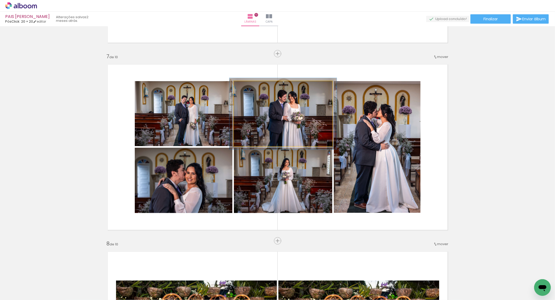
type paper-slider "110"
click at [249, 87] on div at bounding box center [248, 86] width 8 height 8
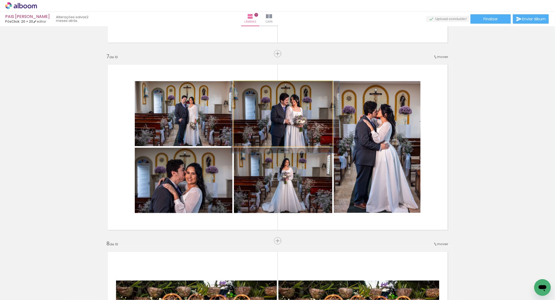
drag, startPoint x: 283, startPoint y: 107, endPoint x: 284, endPoint y: 110, distance: 3.4
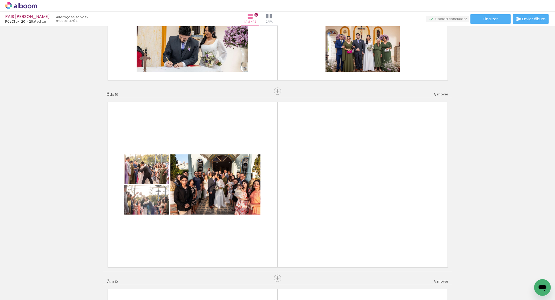
scroll to position [915, 0]
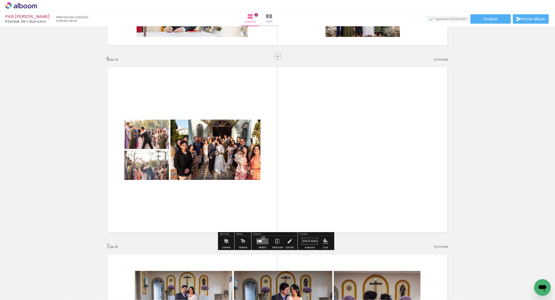
click at [262, 238] on div at bounding box center [263, 241] width 14 height 10
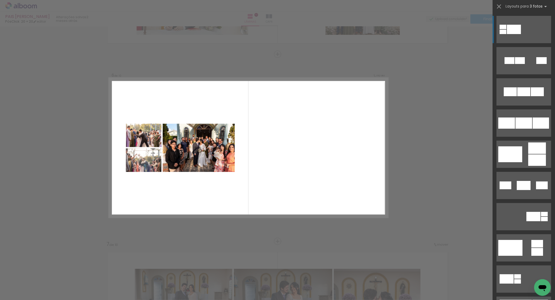
scroll to position [918, 0]
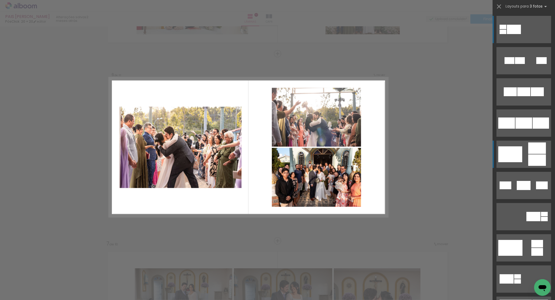
click at [515, 64] on div at bounding box center [520, 60] width 10 height 7
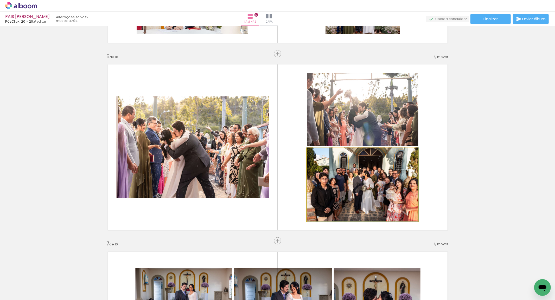
drag, startPoint x: 366, startPoint y: 192, endPoint x: 232, endPoint y: 163, distance: 137.1
click at [0, 0] on slot at bounding box center [0, 0] width 0 height 0
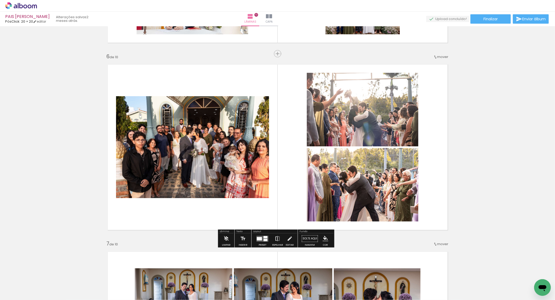
click at [275, 239] on iron-icon at bounding box center [278, 238] width 6 height 10
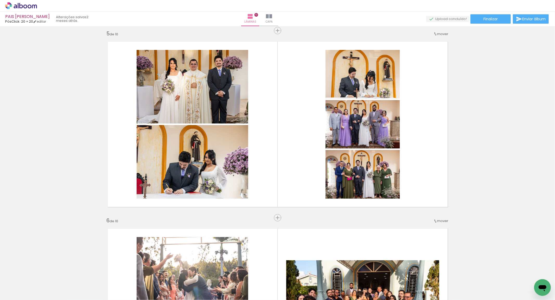
scroll to position [747, 0]
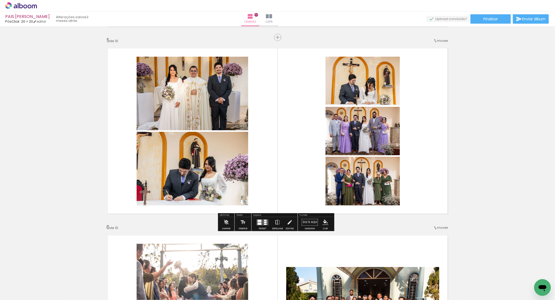
drag, startPoint x: 260, startPoint y: 223, endPoint x: 543, endPoint y: 162, distance: 289.9
click at [259, 223] on div at bounding box center [260, 224] width 4 height 2
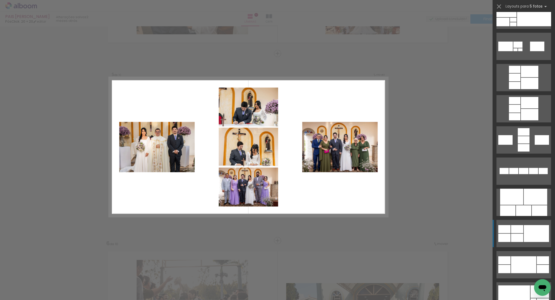
scroll to position [173, 0]
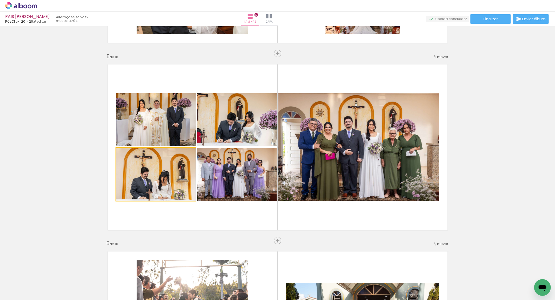
drag, startPoint x: 160, startPoint y: 176, endPoint x: 175, endPoint y: 123, distance: 55.1
click at [0, 0] on slot at bounding box center [0, 0] width 0 height 0
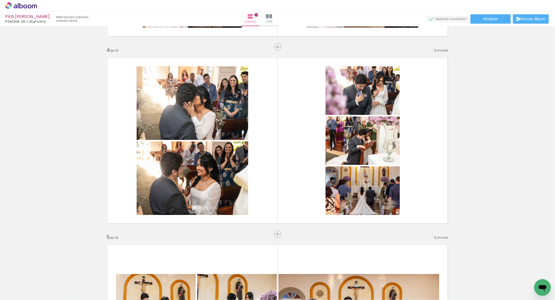
scroll to position [543, 0]
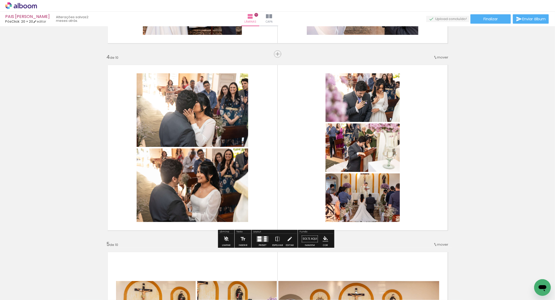
click at [261, 238] on quentale-layouter at bounding box center [263, 239] width 12 height 6
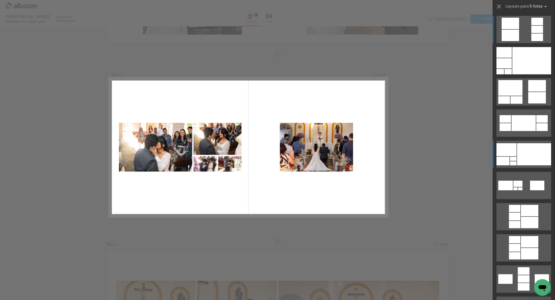
scroll to position [543, 0]
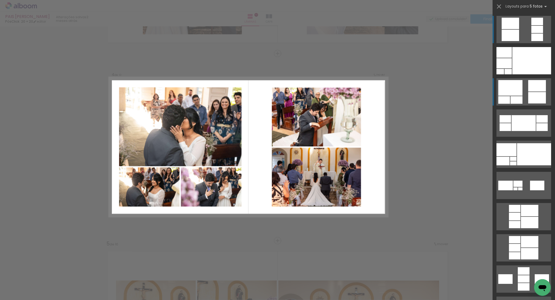
click at [511, 58] on div at bounding box center [504, 52] width 15 height 11
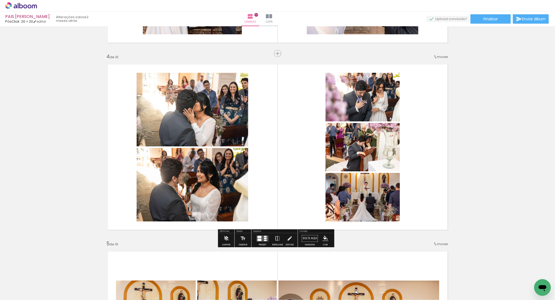
click at [257, 242] on div at bounding box center [263, 238] width 14 height 10
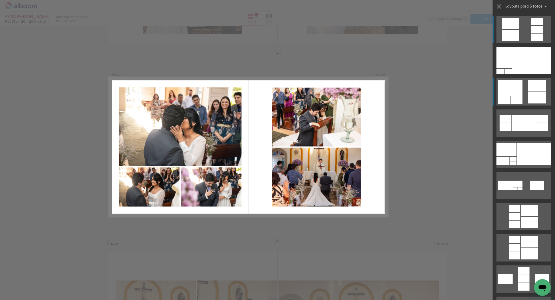
click at [512, 58] on div at bounding box center [504, 52] width 15 height 11
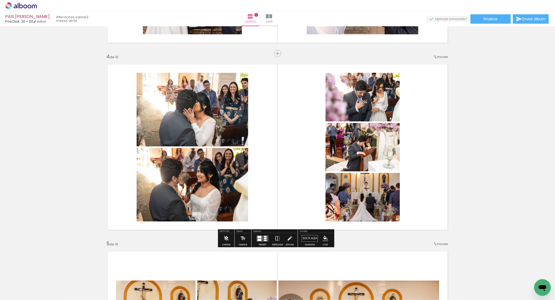
click at [266, 238] on quentale-layouter at bounding box center [263, 239] width 12 height 6
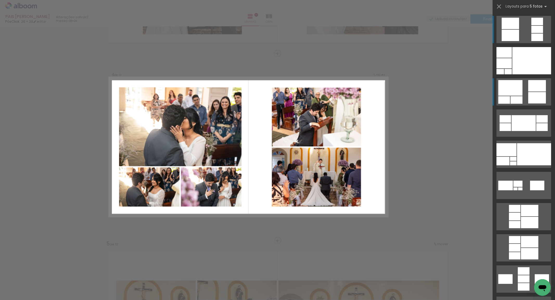
click at [512, 58] on div at bounding box center [504, 52] width 15 height 11
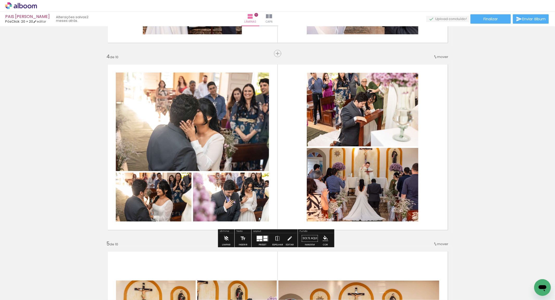
click at [276, 239] on iron-icon at bounding box center [278, 238] width 6 height 10
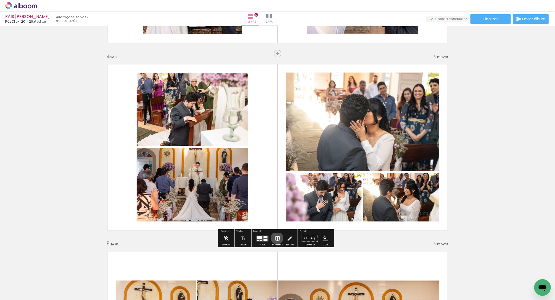
click at [276, 238] on iron-icon at bounding box center [278, 238] width 6 height 10
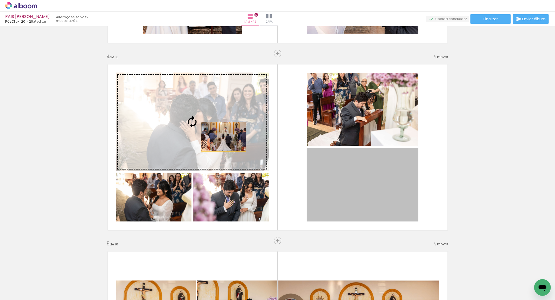
drag, startPoint x: 361, startPoint y: 184, endPoint x: 257, endPoint y: 165, distance: 105.9
click at [0, 0] on slot at bounding box center [0, 0] width 0 height 0
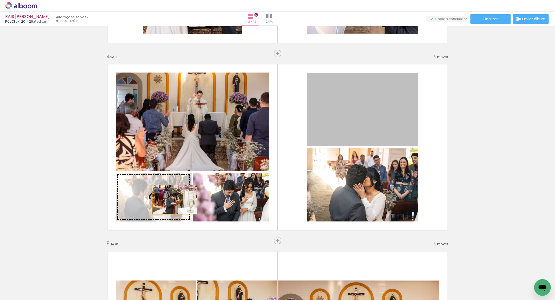
drag, startPoint x: 390, startPoint y: 119, endPoint x: 173, endPoint y: 200, distance: 231.9
click at [0, 0] on slot at bounding box center [0, 0] width 0 height 0
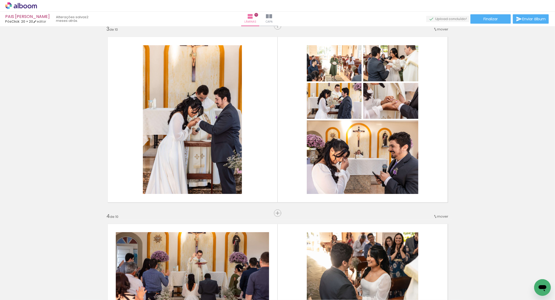
scroll to position [372, 0]
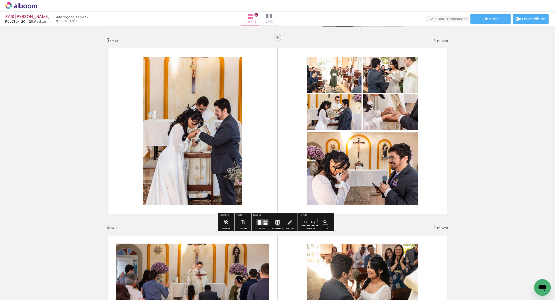
click at [276, 224] on iron-icon at bounding box center [278, 222] width 6 height 10
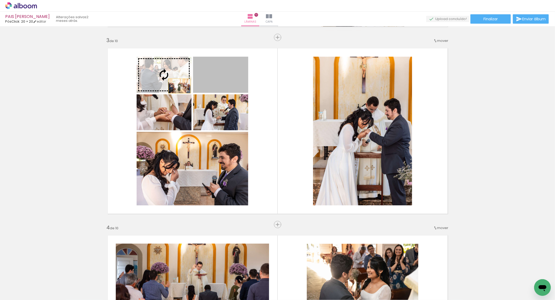
drag, startPoint x: 218, startPoint y: 87, endPoint x: 177, endPoint y: 86, distance: 40.6
click at [0, 0] on slot at bounding box center [0, 0] width 0 height 0
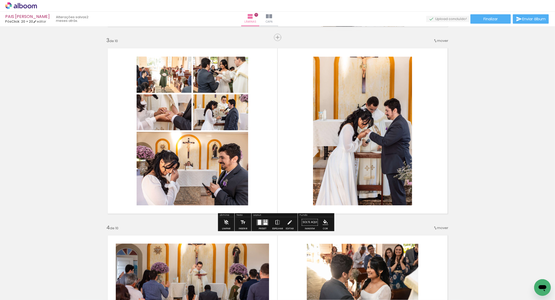
click at [259, 225] on div at bounding box center [259, 222] width 3 height 5
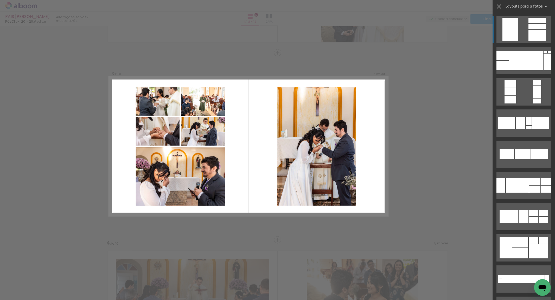
scroll to position [356, 0]
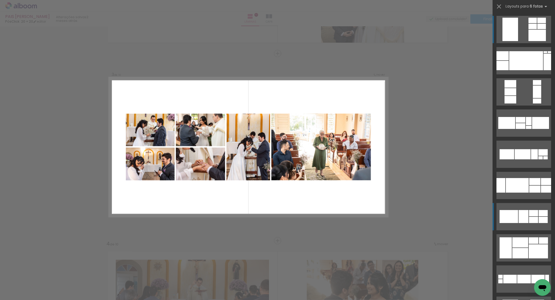
click at [519, 70] on div at bounding box center [526, 60] width 34 height 19
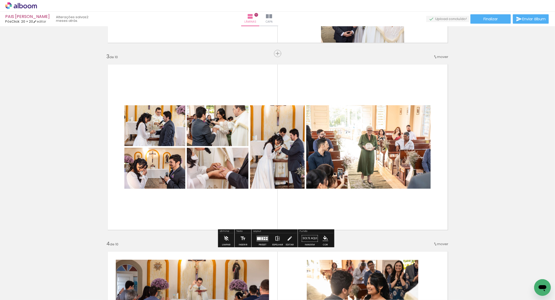
click at [277, 239] on iron-icon at bounding box center [278, 238] width 6 height 10
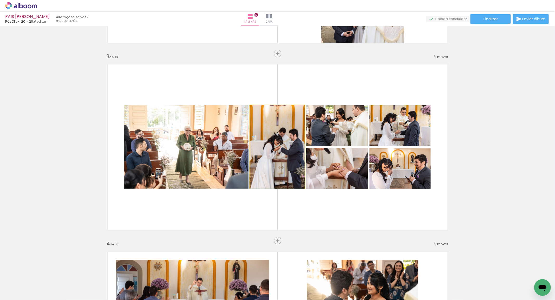
drag, startPoint x: 290, startPoint y: 166, endPoint x: 285, endPoint y: 165, distance: 4.7
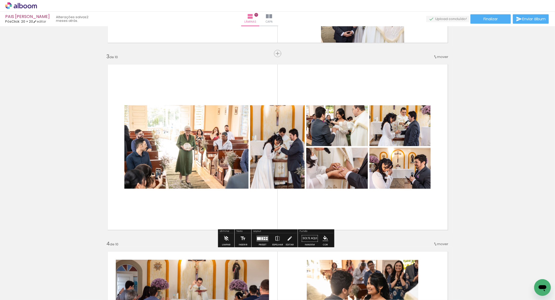
click at [257, 238] on quentale-layouter at bounding box center [263, 239] width 12 height 6
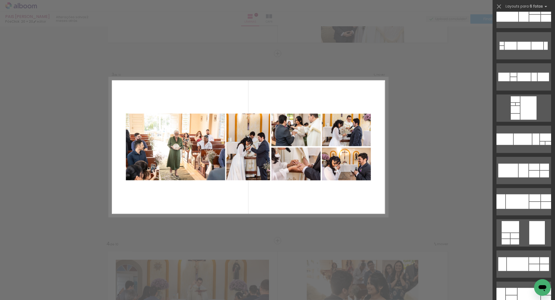
scroll to position [876, 0]
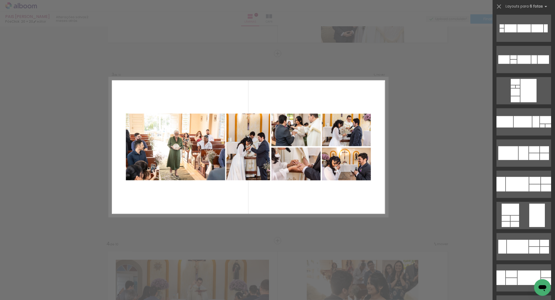
click at [550, 35] on div at bounding box center [524, 26] width 62 height 31
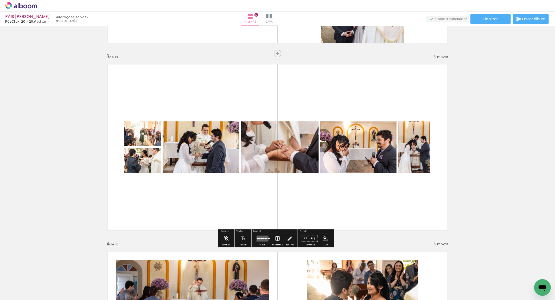
click at [260, 240] on quentale-layouter at bounding box center [263, 239] width 12 height 6
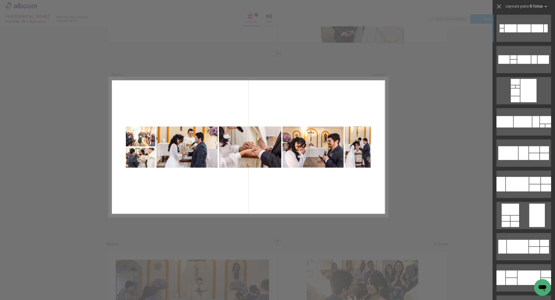
scroll to position [874, 0]
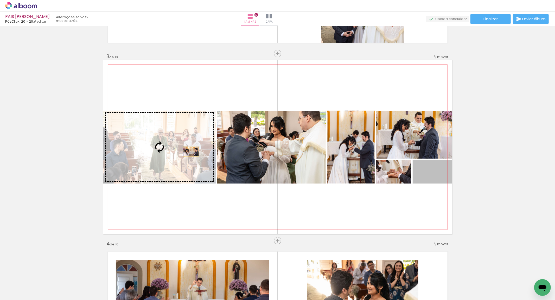
drag, startPoint x: 441, startPoint y: 178, endPoint x: 201, endPoint y: 152, distance: 240.8
click at [0, 0] on slot at bounding box center [0, 0] width 0 height 0
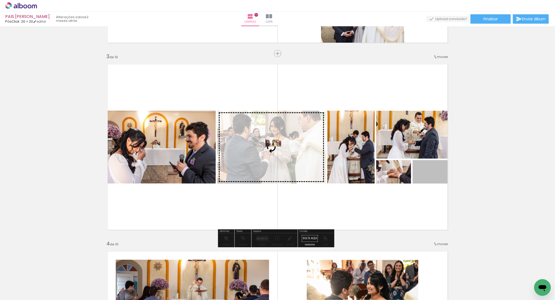
drag, startPoint x: 427, startPoint y: 174, endPoint x: 271, endPoint y: 142, distance: 159.1
click at [0, 0] on slot at bounding box center [0, 0] width 0 height 0
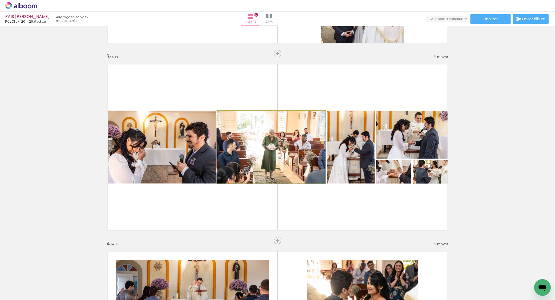
drag, startPoint x: 282, startPoint y: 151, endPoint x: 275, endPoint y: 150, distance: 7.8
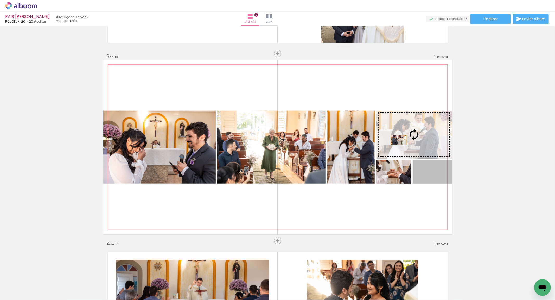
drag, startPoint x: 427, startPoint y: 181, endPoint x: 423, endPoint y: 148, distance: 33.3
click at [0, 0] on slot at bounding box center [0, 0] width 0 height 0
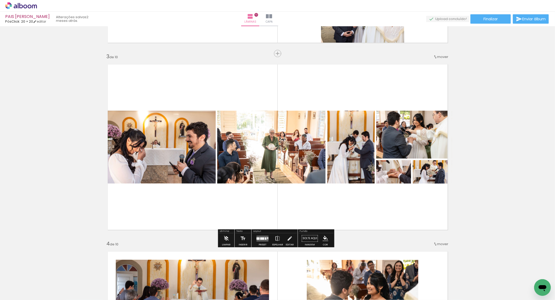
click at [260, 240] on quentale-layouter at bounding box center [263, 239] width 12 height 6
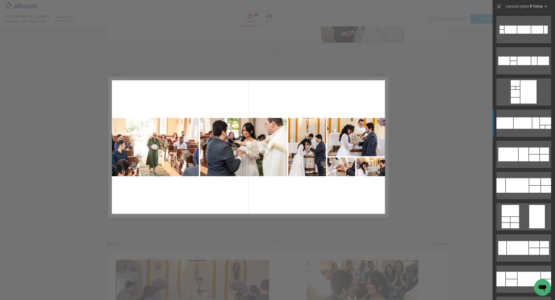
scroll to position [968, 0]
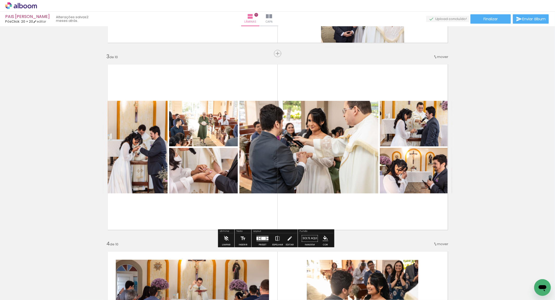
click at [276, 238] on iron-icon at bounding box center [278, 238] width 6 height 10
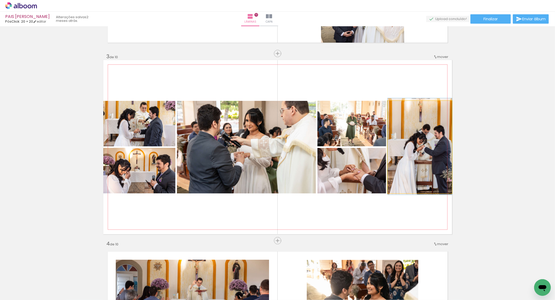
drag, startPoint x: 413, startPoint y: 163, endPoint x: 397, endPoint y: 163, distance: 16.1
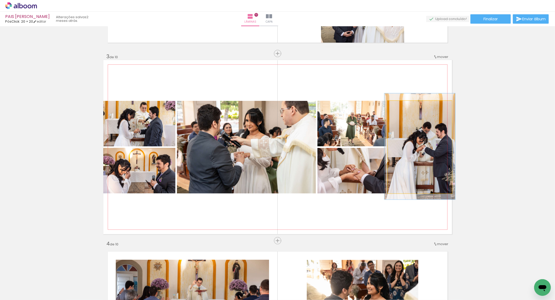
type paper-slider "113"
click at [402, 105] on div at bounding box center [401, 106] width 8 height 8
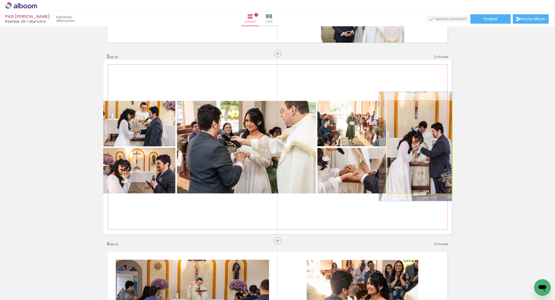
drag, startPoint x: 417, startPoint y: 144, endPoint x: 409, endPoint y: 144, distance: 8.1
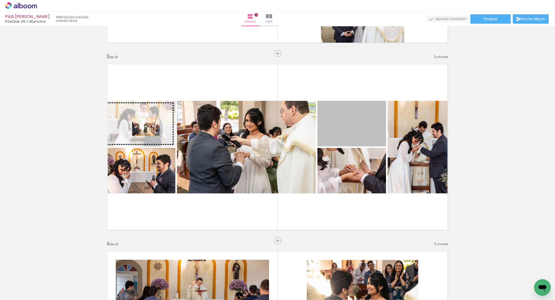
drag, startPoint x: 355, startPoint y: 134, endPoint x: 144, endPoint y: 126, distance: 211.4
click at [0, 0] on slot at bounding box center [0, 0] width 0 height 0
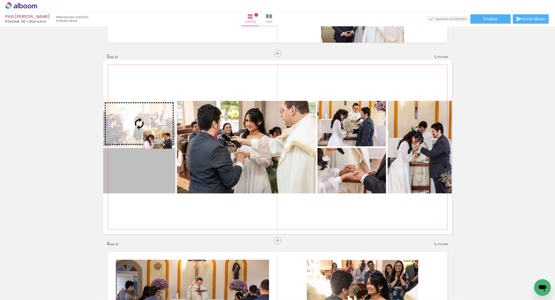
drag, startPoint x: 154, startPoint y: 180, endPoint x: 156, endPoint y: 133, distance: 47.7
click at [0, 0] on slot at bounding box center [0, 0] width 0 height 0
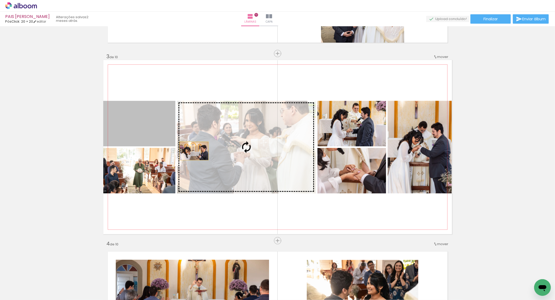
drag, startPoint x: 159, startPoint y: 141, endPoint x: 257, endPoint y: 174, distance: 102.8
click at [0, 0] on slot at bounding box center [0, 0] width 0 height 0
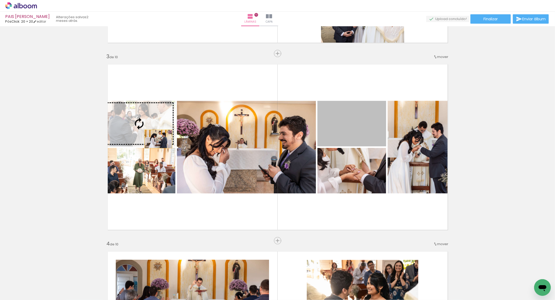
drag, startPoint x: 353, startPoint y: 134, endPoint x: 152, endPoint y: 135, distance: 201.7
click at [0, 0] on slot at bounding box center [0, 0] width 0 height 0
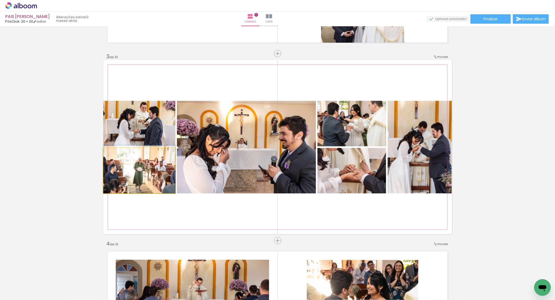
drag, startPoint x: 147, startPoint y: 170, endPoint x: 150, endPoint y: 137, distance: 32.9
click at [0, 0] on slot at bounding box center [0, 0] width 0 height 0
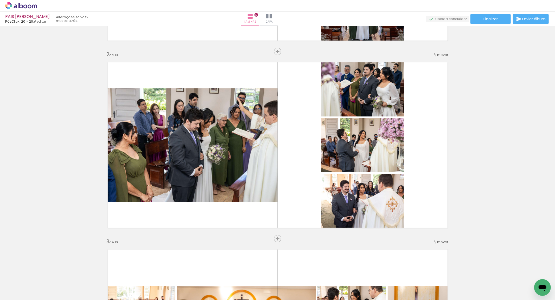
scroll to position [166, 0]
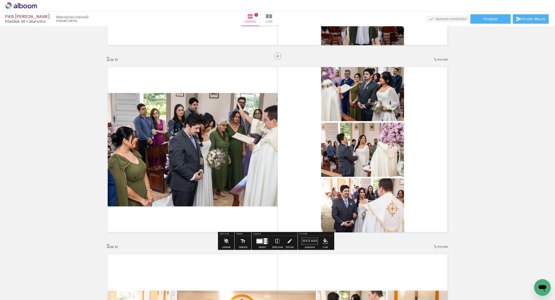
click at [257, 242] on div at bounding box center [260, 241] width 6 height 4
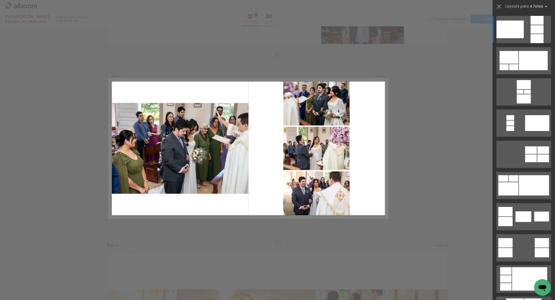
scroll to position [169, 0]
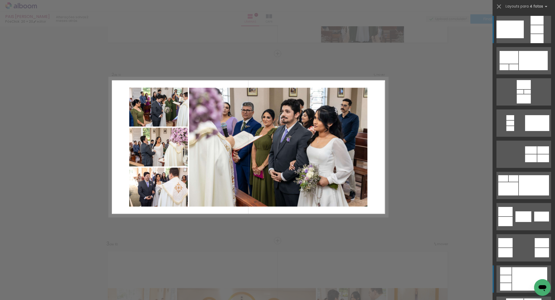
click at [528, 70] on div at bounding box center [533, 60] width 29 height 19
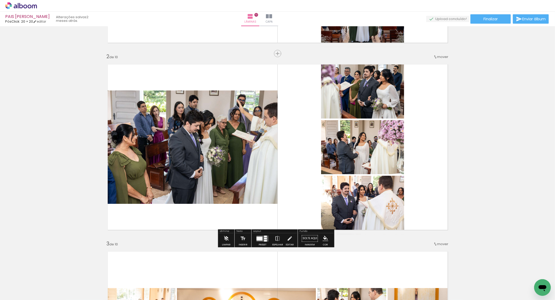
click at [259, 239] on div at bounding box center [260, 239] width 6 height 4
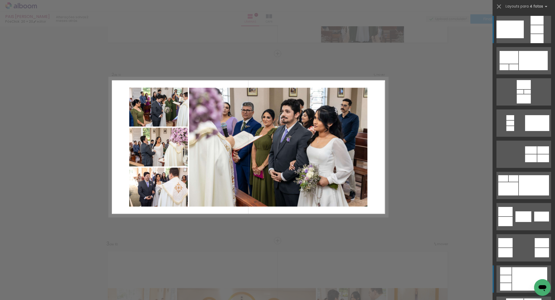
click at [520, 70] on div at bounding box center [533, 60] width 29 height 19
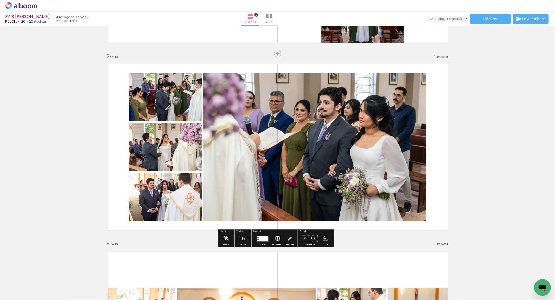
click at [277, 238] on iron-icon at bounding box center [278, 238] width 6 height 10
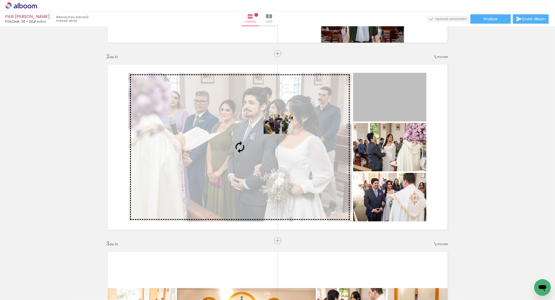
drag, startPoint x: 390, startPoint y: 98, endPoint x: 257, endPoint y: 128, distance: 135.8
click at [0, 0] on slot at bounding box center [0, 0] width 0 height 0
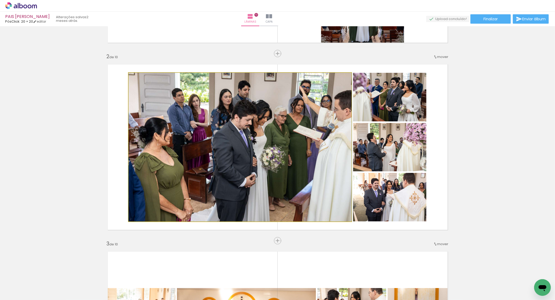
drag, startPoint x: 326, startPoint y: 139, endPoint x: 332, endPoint y: 149, distance: 11.7
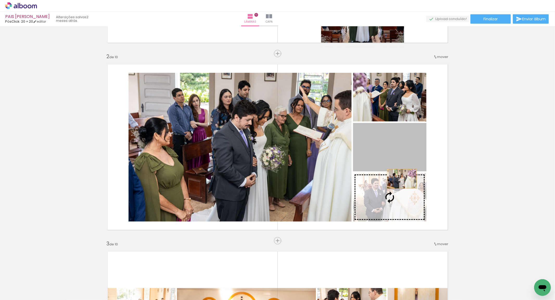
drag, startPoint x: 401, startPoint y: 146, endPoint x: 399, endPoint y: 198, distance: 51.8
click at [0, 0] on slot at bounding box center [0, 0] width 0 height 0
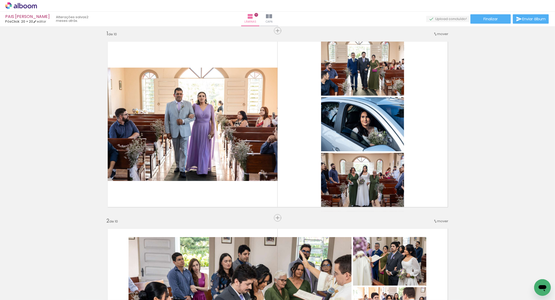
scroll to position [0, 0]
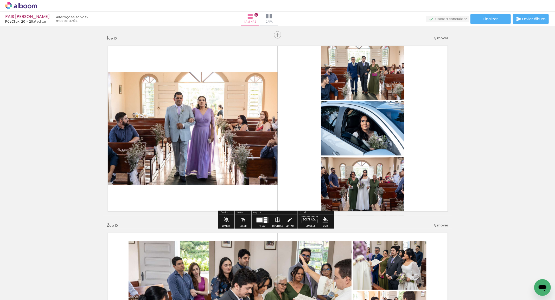
click at [264, 217] on div at bounding box center [265, 218] width 3 height 2
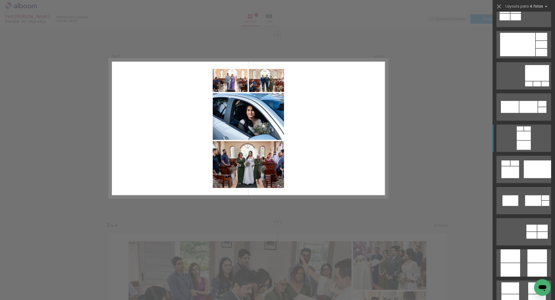
scroll to position [1243, 0]
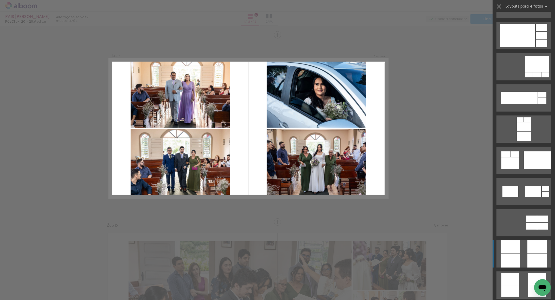
click at [506, 249] on div at bounding box center [511, 246] width 20 height 13
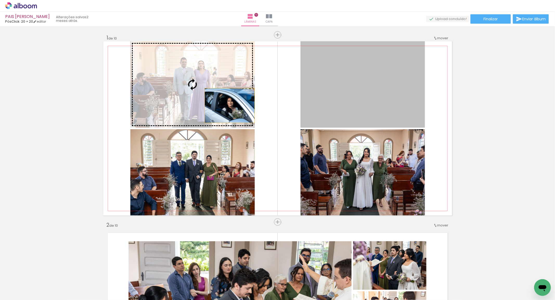
drag, startPoint x: 391, startPoint y: 111, endPoint x: 244, endPoint y: 107, distance: 146.6
click at [0, 0] on slot at bounding box center [0, 0] width 0 height 0
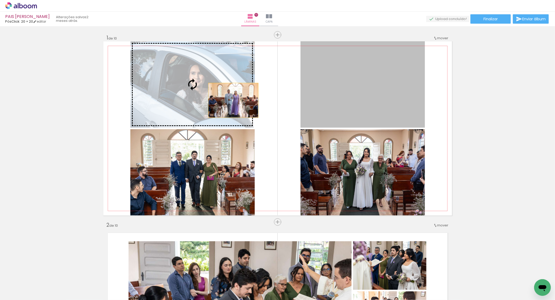
drag, startPoint x: 364, startPoint y: 98, endPoint x: 218, endPoint y: 101, distance: 146.3
click at [0, 0] on slot at bounding box center [0, 0] width 0 height 0
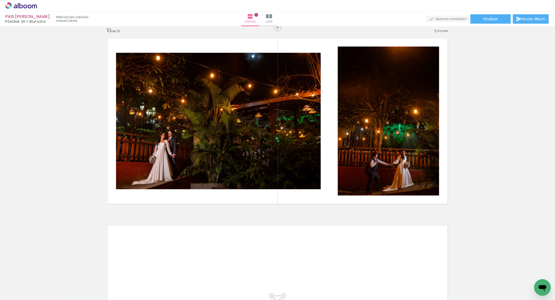
scroll to position [1712, 0]
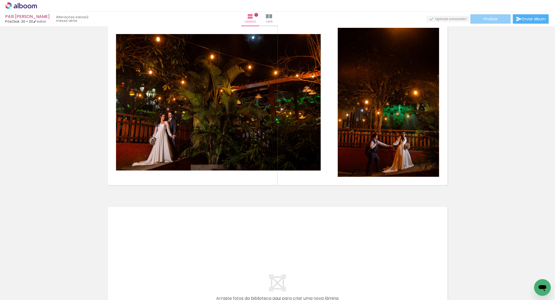
click at [488, 16] on paper-button "Finalizar" at bounding box center [490, 18] width 40 height 9
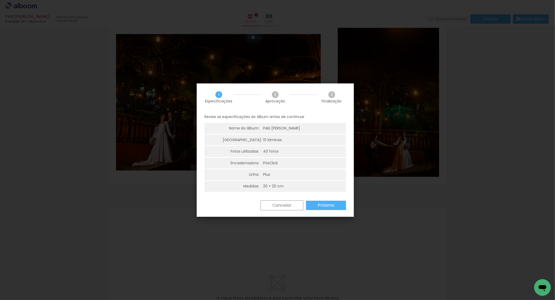
click at [334, 202] on paper-button "Próximo" at bounding box center [326, 205] width 40 height 9
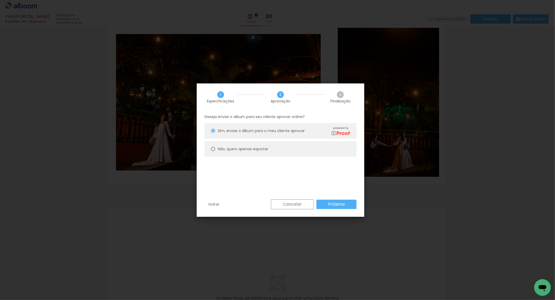
click at [0, 0] on slot "Próximo" at bounding box center [0, 0] width 0 height 0
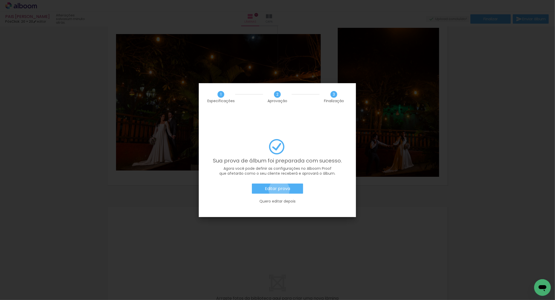
click at [0, 0] on slot "Editar prova" at bounding box center [0, 0] width 0 height 0
